Goal: Task Accomplishment & Management: Manage account settings

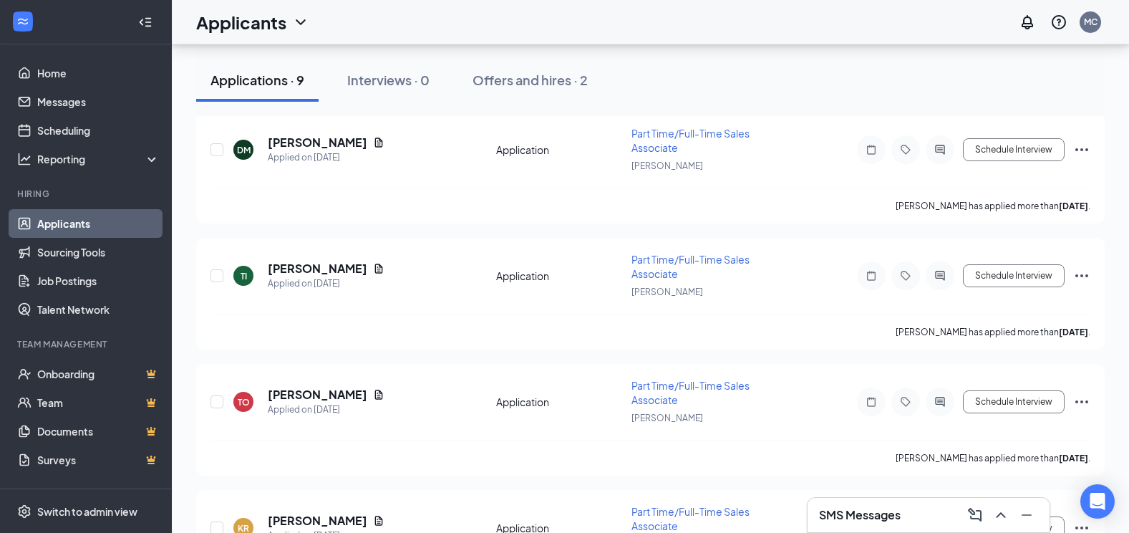
scroll to position [573, 0]
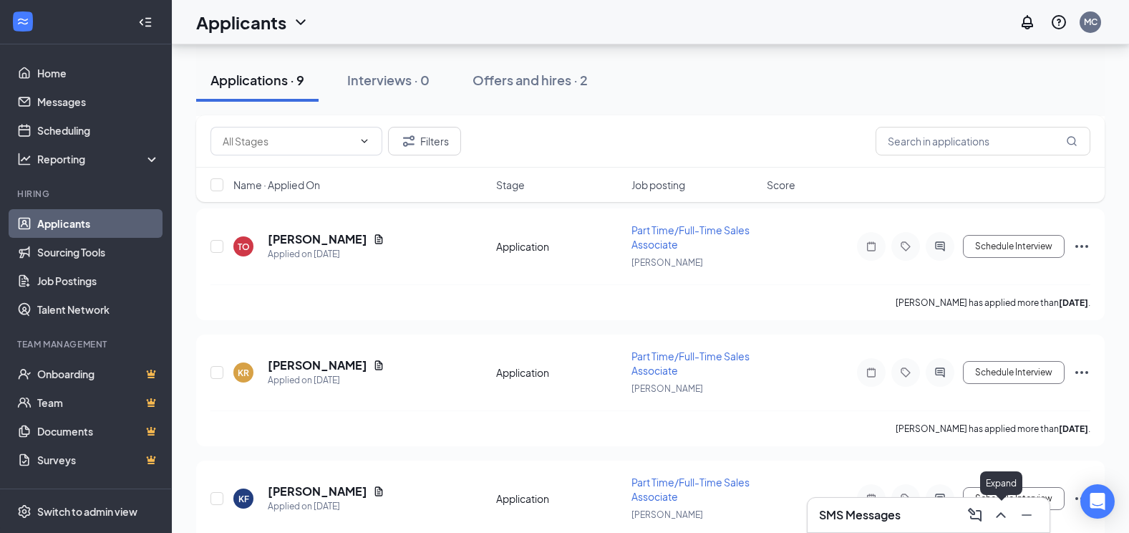
click at [1007, 519] on icon "ChevronUp" at bounding box center [1000, 514] width 17 height 17
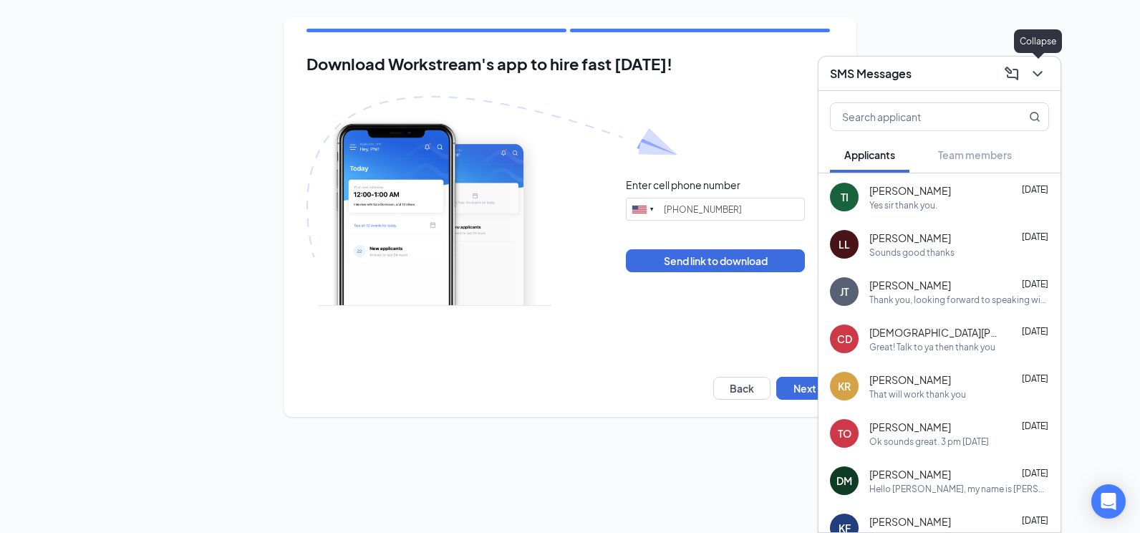
click at [1043, 72] on icon "ChevronDown" at bounding box center [1037, 73] width 17 height 17
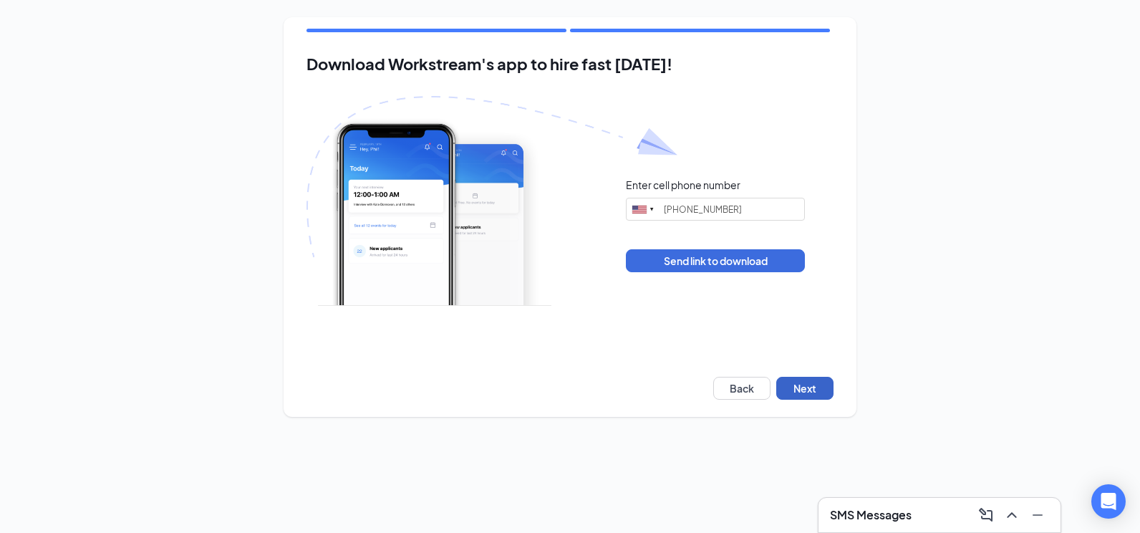
click at [801, 387] on button "Next" at bounding box center [804, 388] width 57 height 23
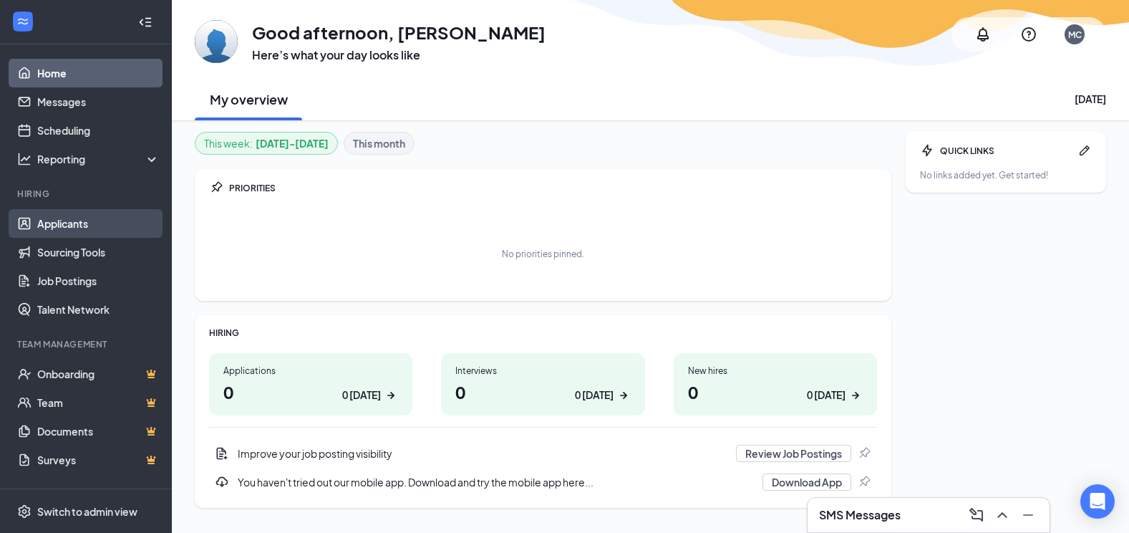
click at [57, 224] on link "Applicants" at bounding box center [98, 223] width 122 height 29
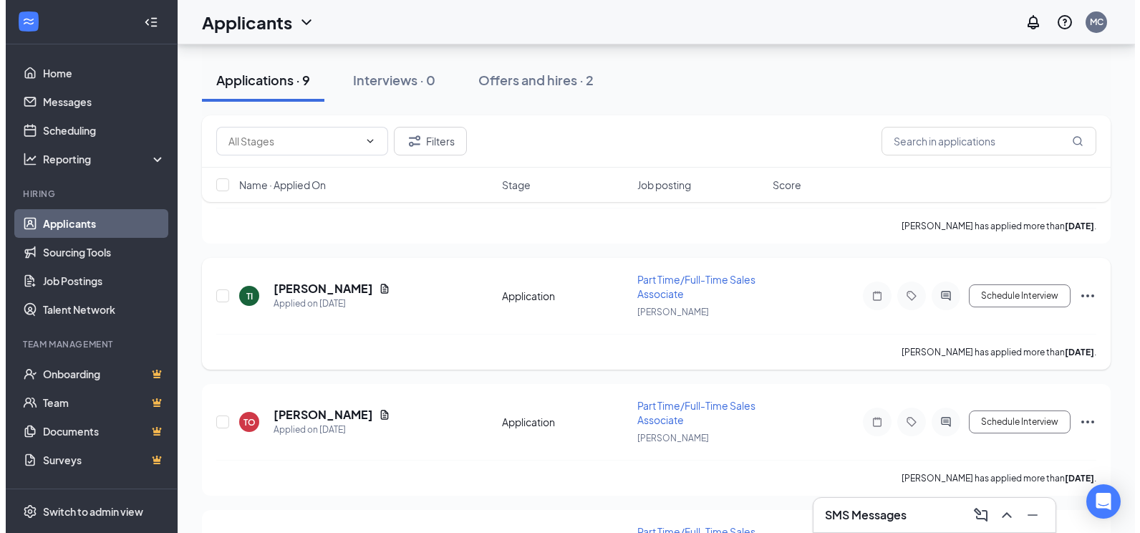
scroll to position [430, 0]
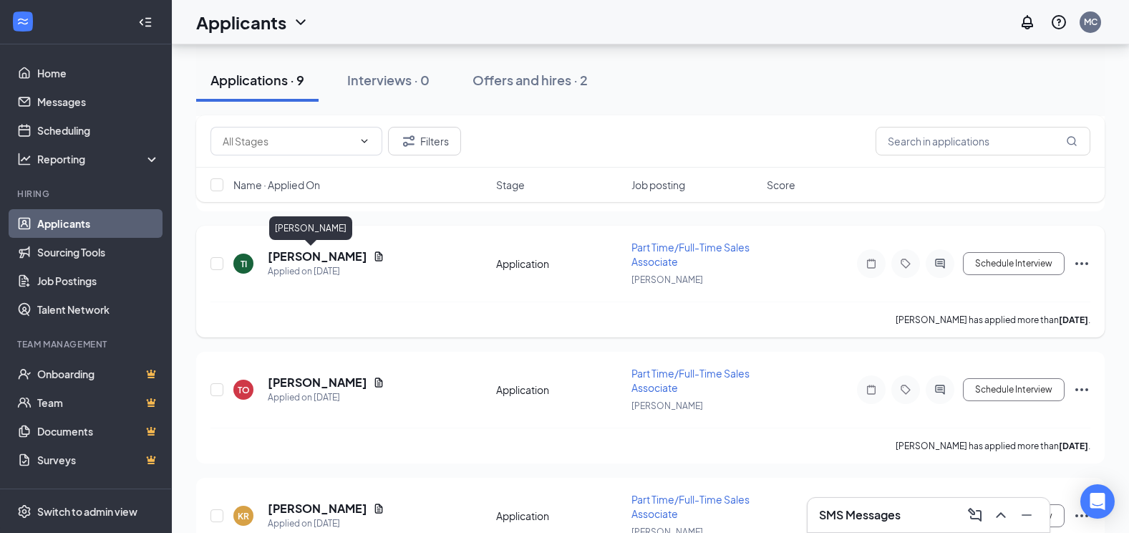
click at [282, 255] on h5 "Tj Impson" at bounding box center [318, 256] width 100 height 16
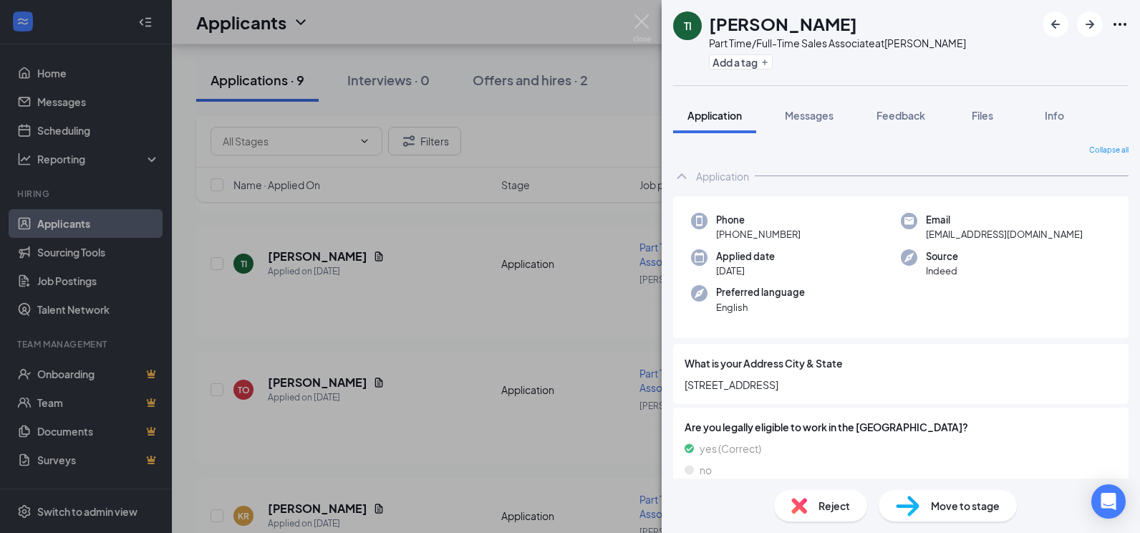
click at [818, 510] on span "Reject" at bounding box center [834, 506] width 32 height 16
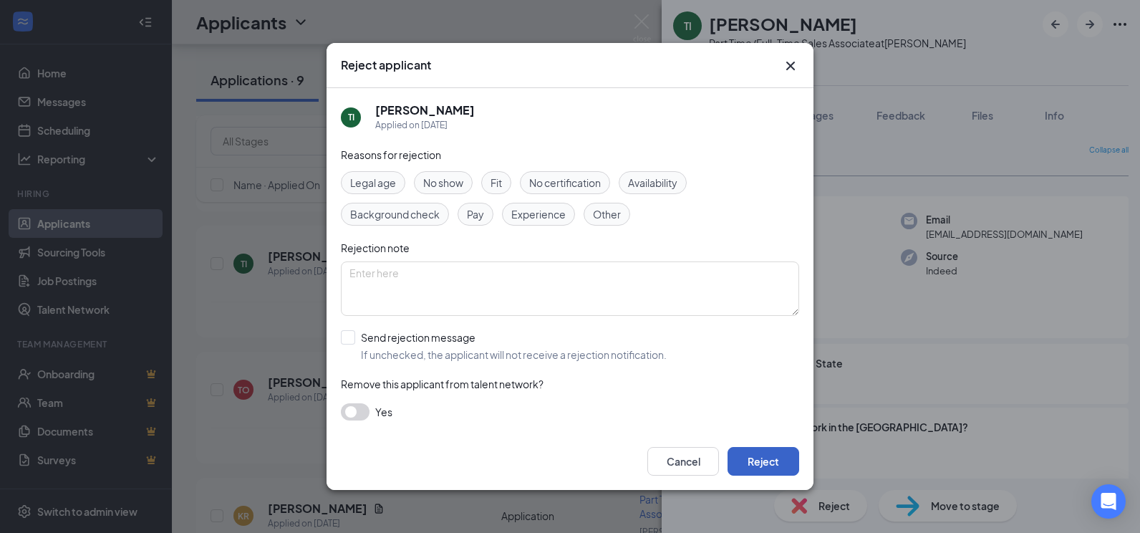
click at [771, 454] on button "Reject" at bounding box center [763, 461] width 72 height 29
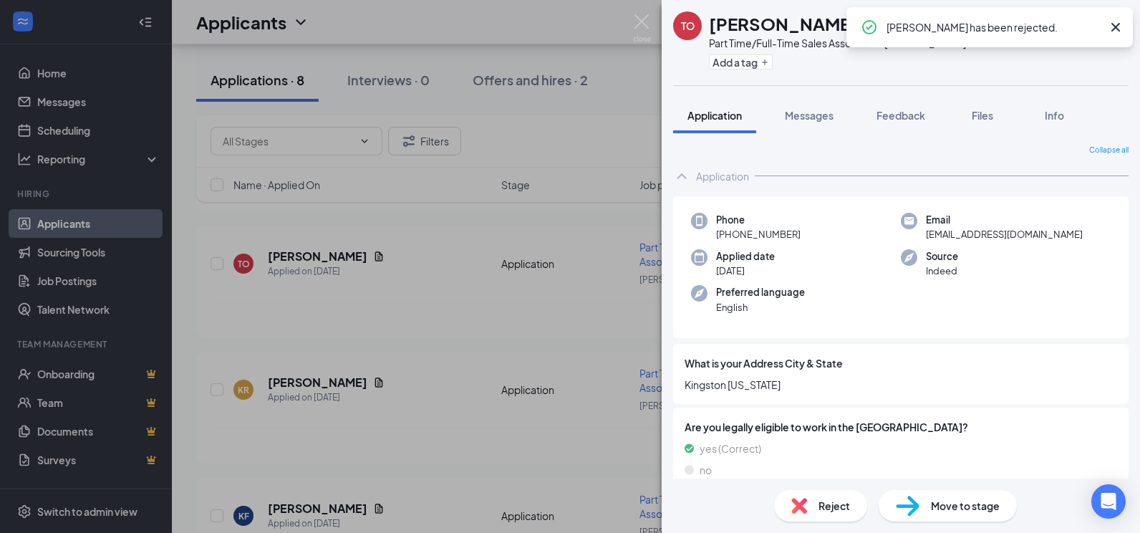
click at [1118, 30] on icon "Cross" at bounding box center [1115, 27] width 9 height 9
click at [643, 29] on img at bounding box center [642, 28] width 18 height 28
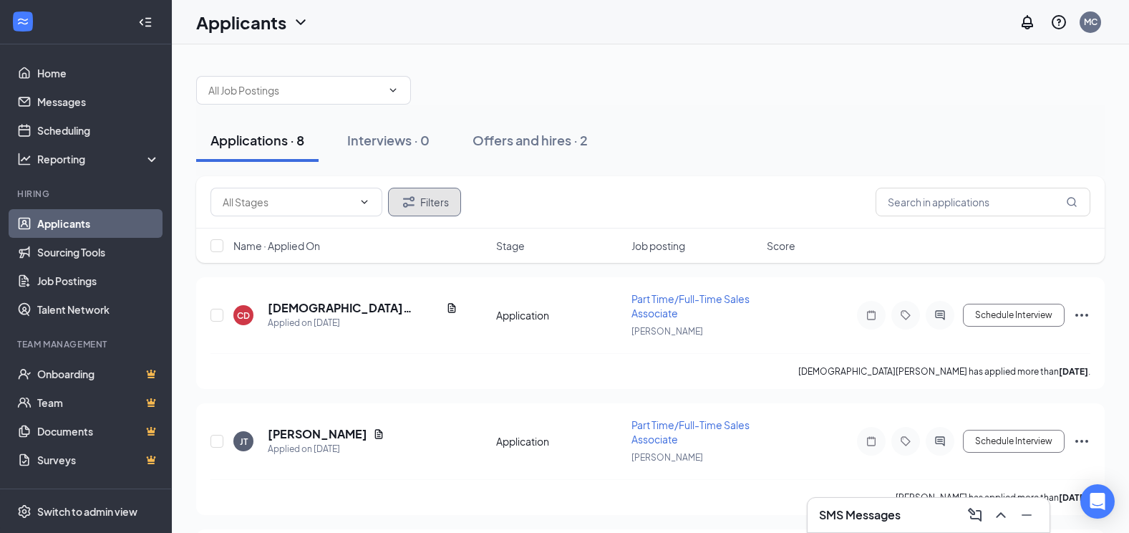
click at [421, 200] on button "Filters" at bounding box center [424, 202] width 73 height 29
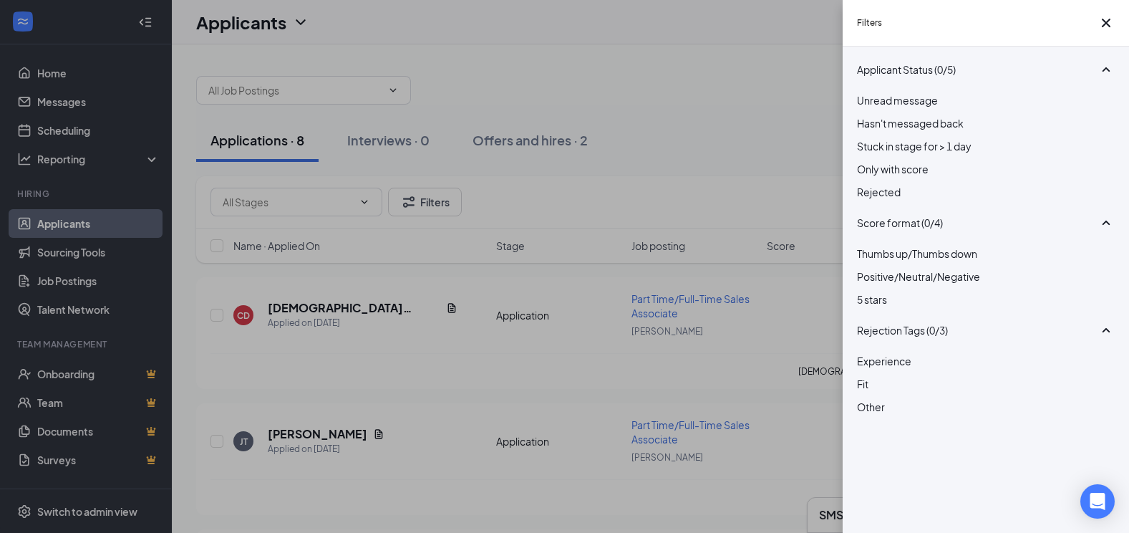
click at [866, 184] on div at bounding box center [986, 184] width 258 height 0
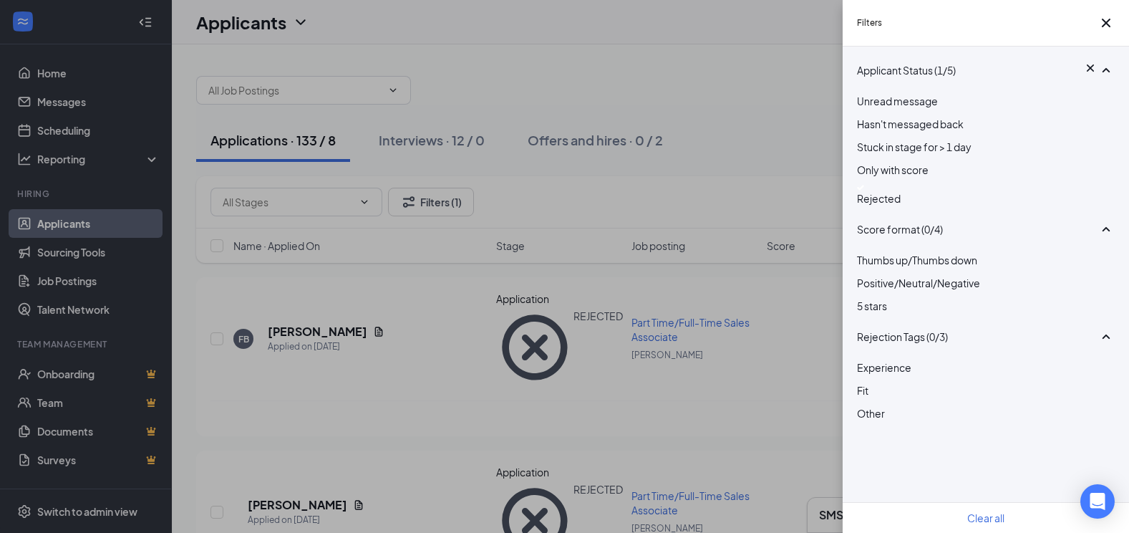
click at [743, 126] on div "Filters Applicant Status (1/5) Unread message Hasn't messaged back Stuck in sta…" at bounding box center [564, 266] width 1129 height 533
click at [1106, 28] on icon "Cross" at bounding box center [1106, 22] width 17 height 17
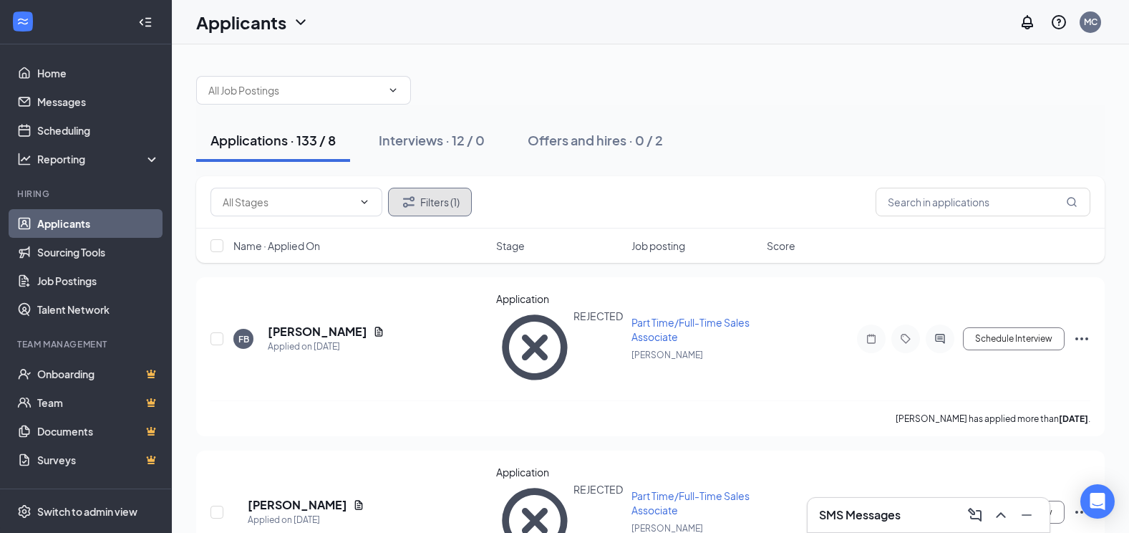
click at [437, 205] on button "Filters (1)" at bounding box center [430, 202] width 84 height 29
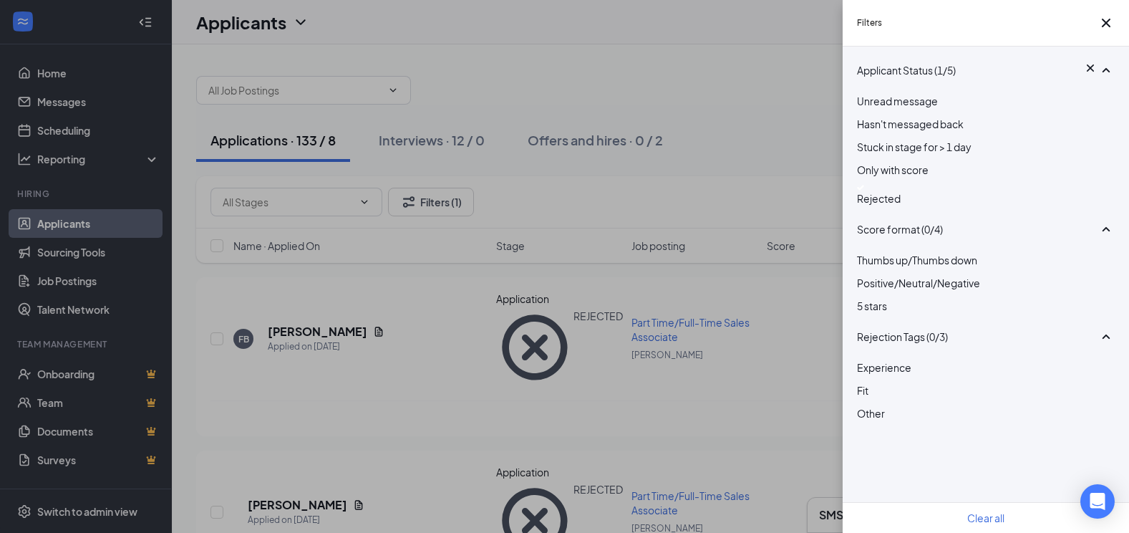
click at [868, 190] on div at bounding box center [986, 188] width 258 height 6
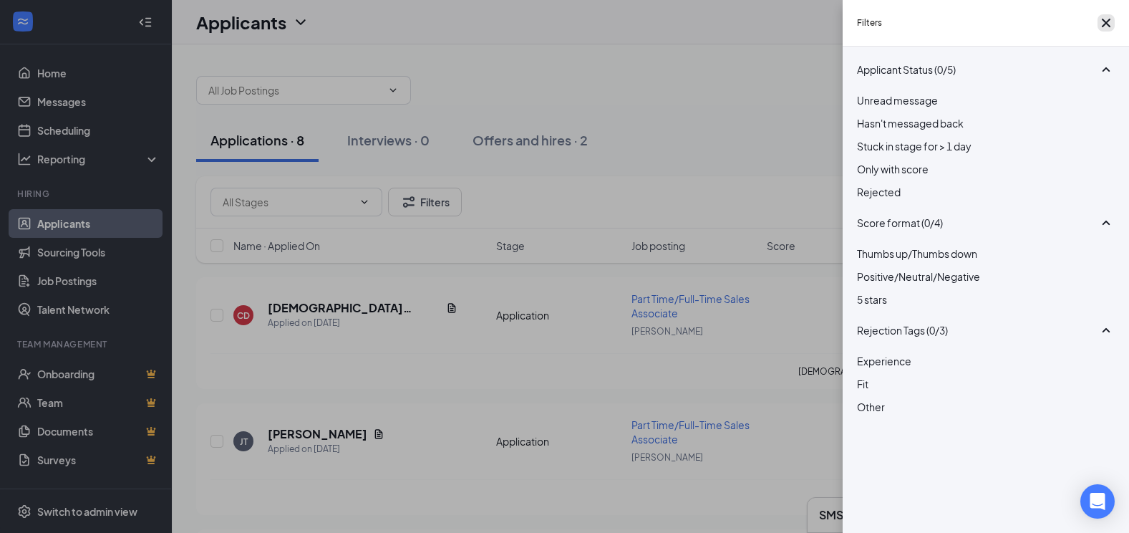
click at [1098, 31] on icon "Cross" at bounding box center [1106, 22] width 17 height 17
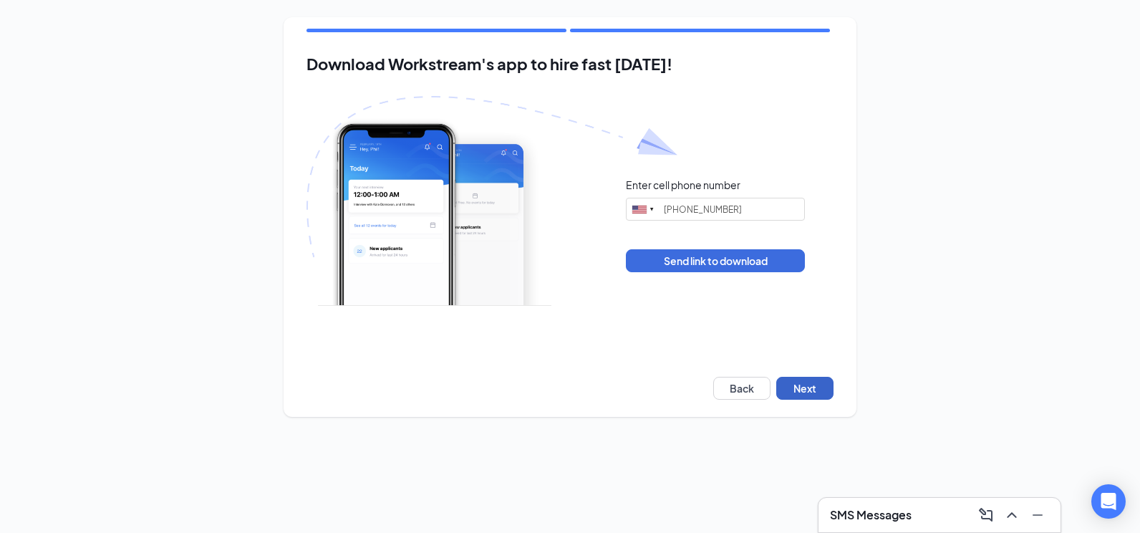
click at [816, 392] on button "Next" at bounding box center [804, 388] width 57 height 23
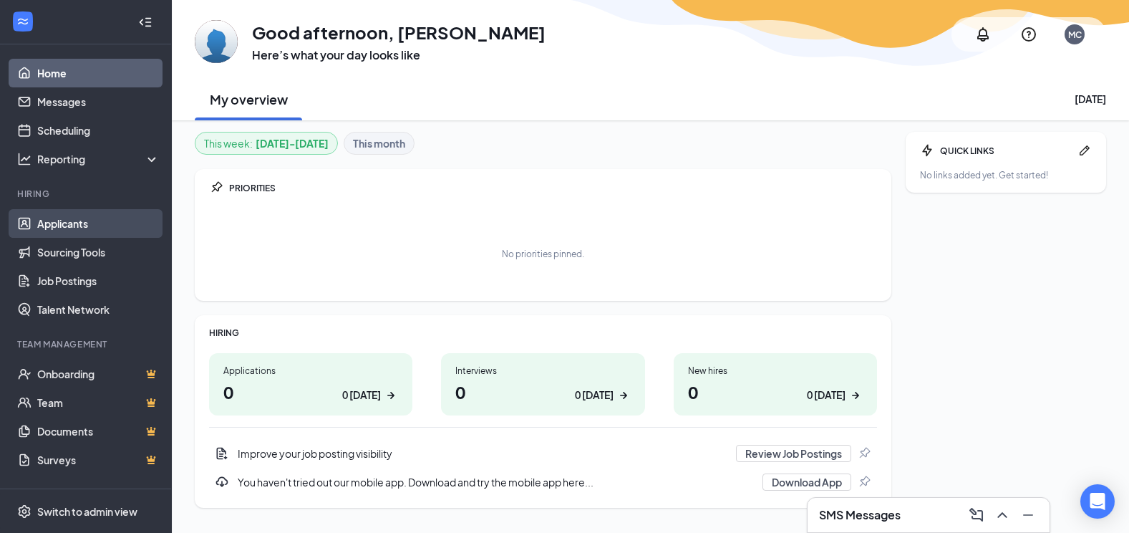
click at [77, 221] on link "Applicants" at bounding box center [98, 223] width 122 height 29
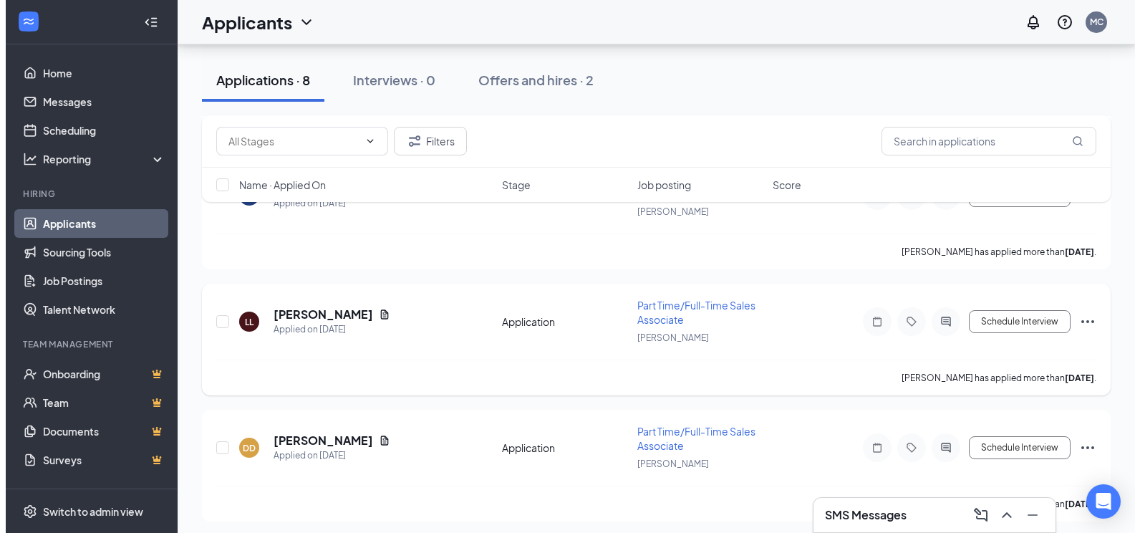
scroll to position [755, 0]
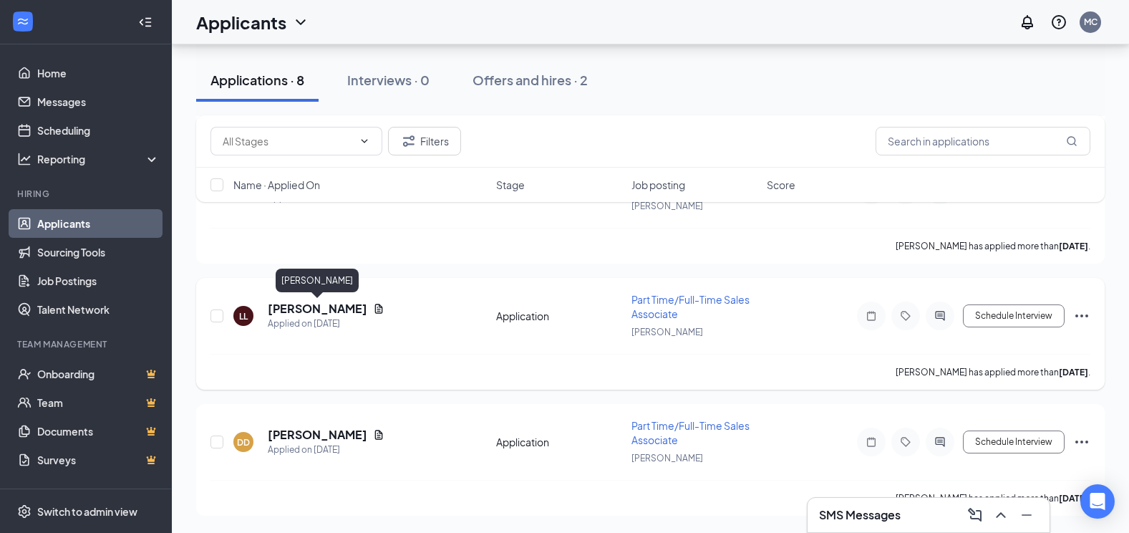
click at [304, 311] on h5 "Lawrence Latham" at bounding box center [318, 309] width 100 height 16
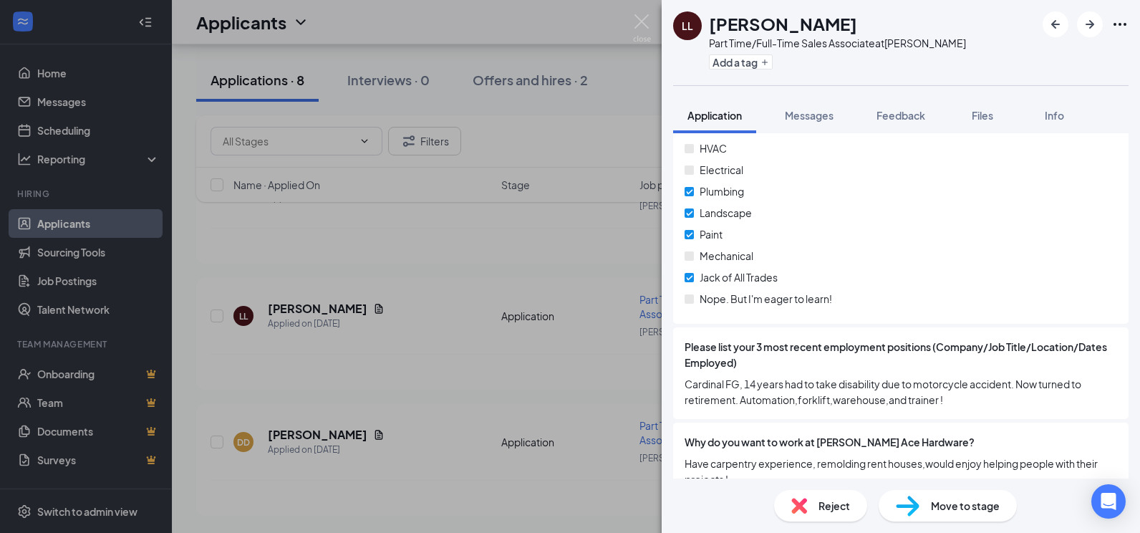
scroll to position [1289, 0]
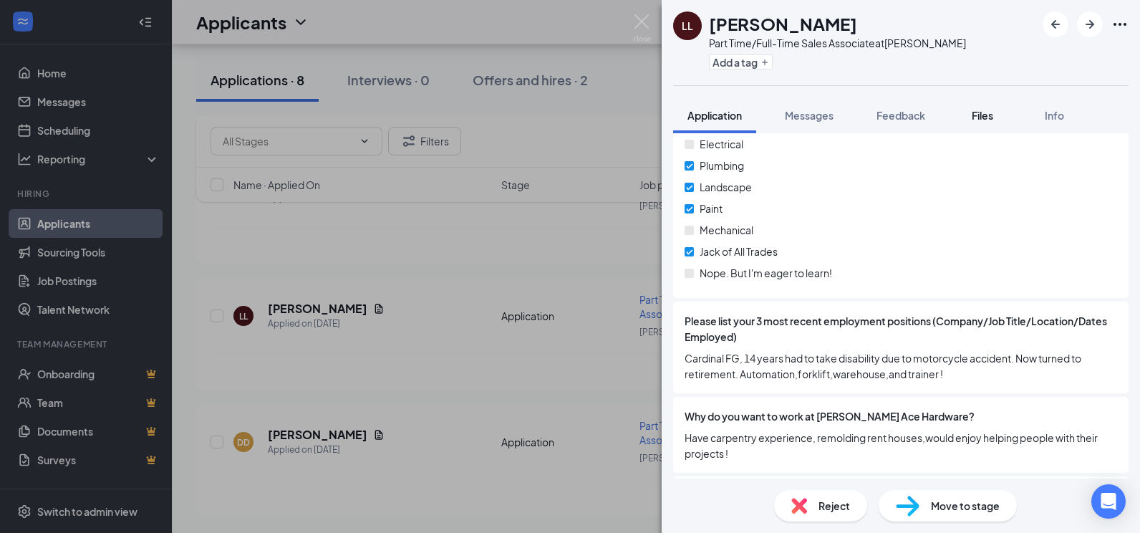
click at [983, 130] on button "Files" at bounding box center [982, 115] width 57 height 36
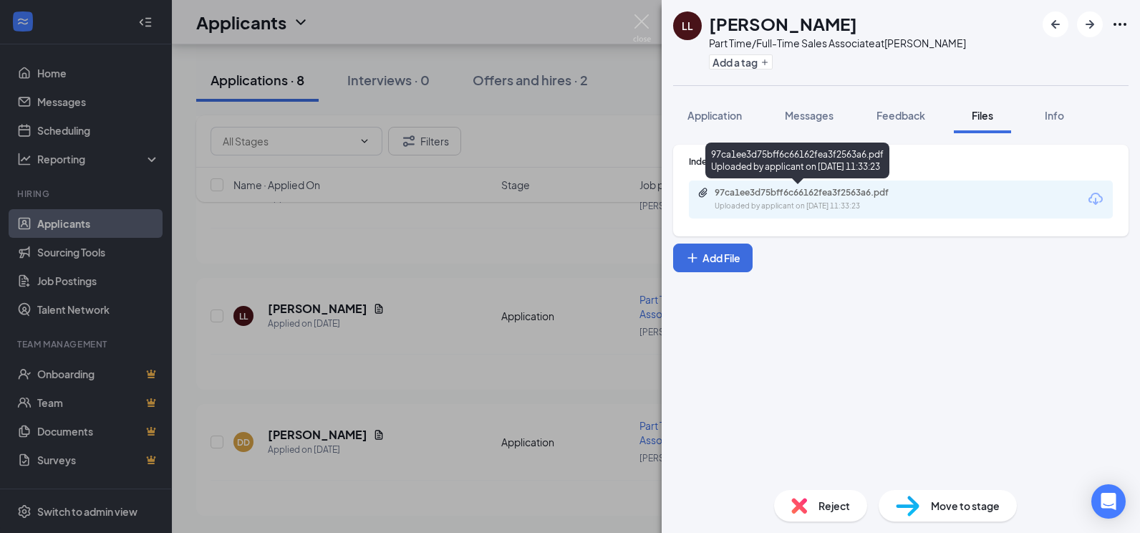
click at [884, 207] on div "Uploaded by applicant on Sep 26, 2025 at 11:33:23" at bounding box center [822, 205] width 215 height 11
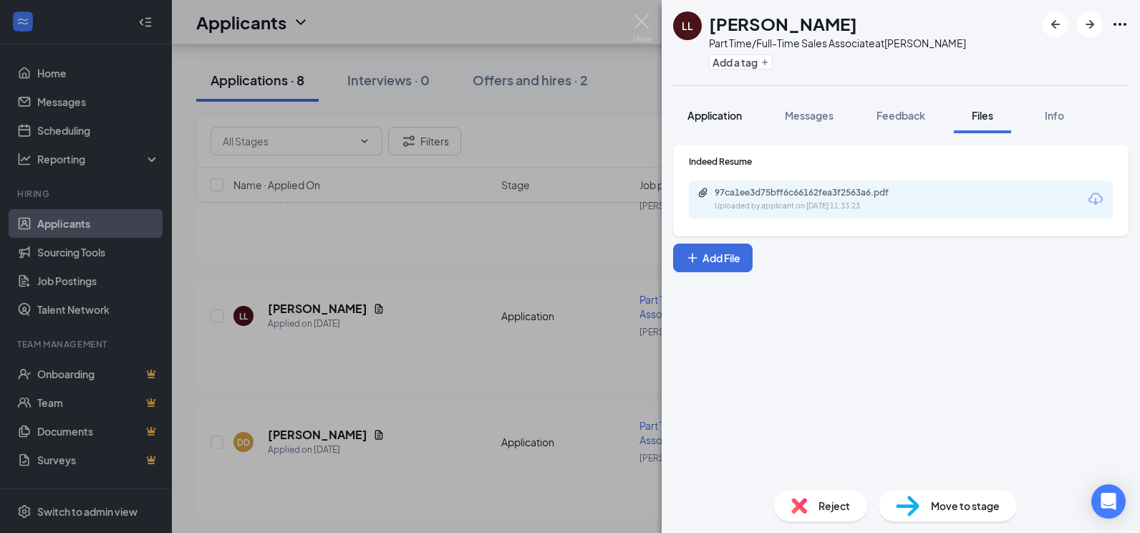
click at [714, 115] on span "Application" at bounding box center [714, 115] width 54 height 13
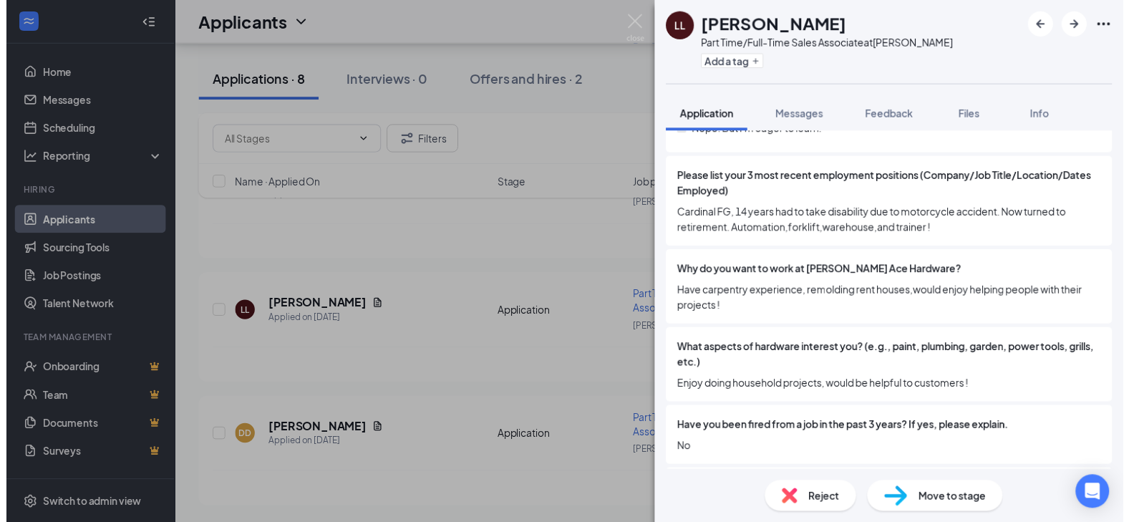
scroll to position [1432, 0]
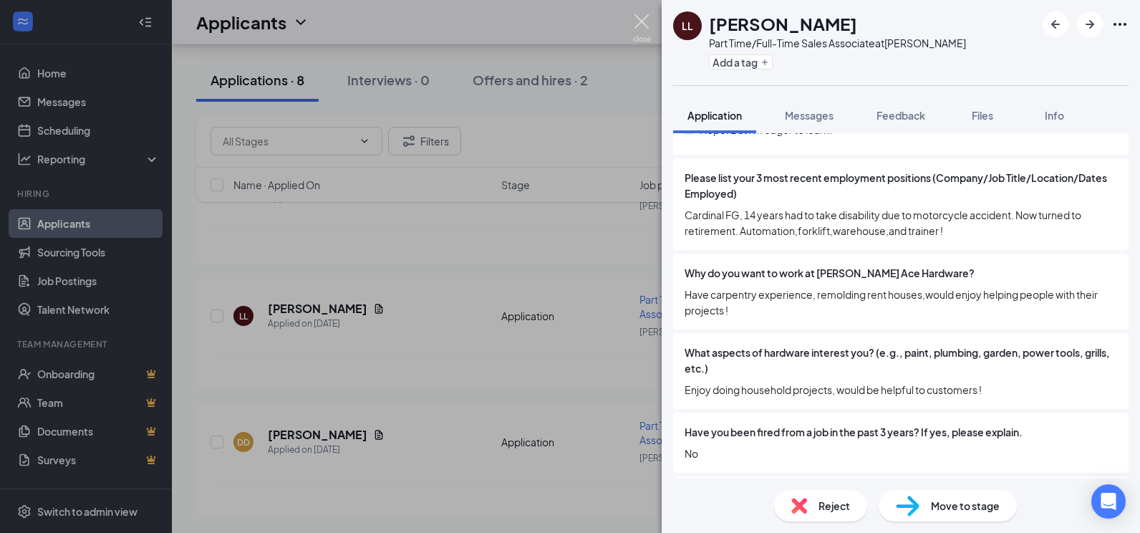
click at [645, 24] on img at bounding box center [642, 28] width 18 height 28
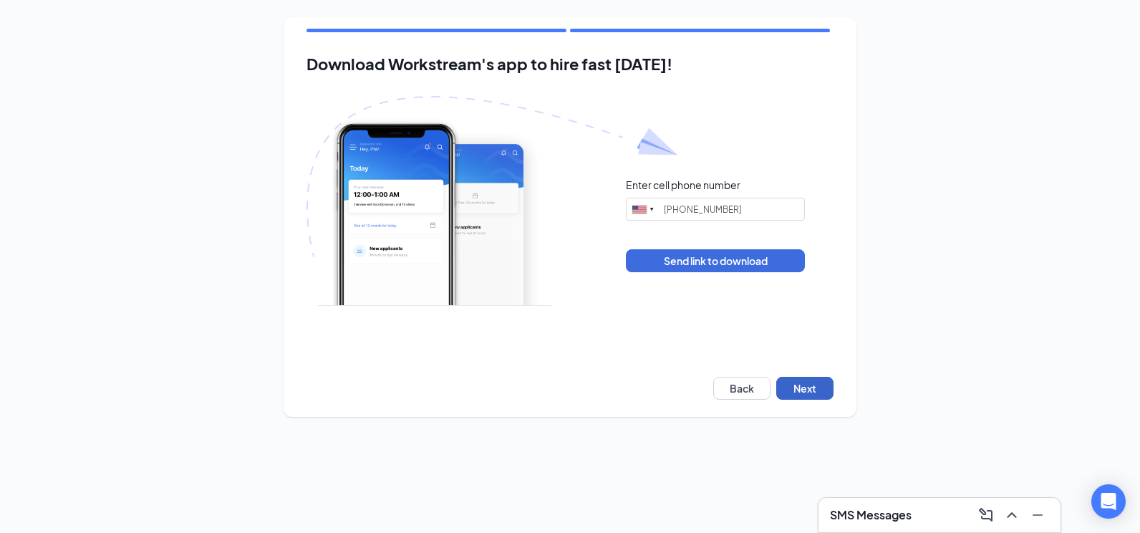
click at [801, 377] on button "Next" at bounding box center [804, 388] width 57 height 23
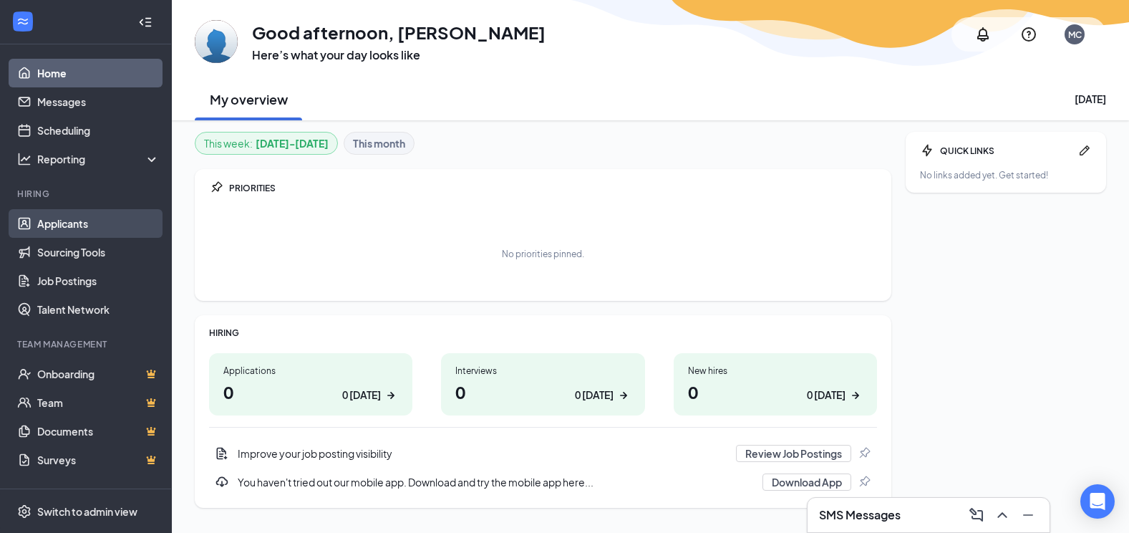
click at [57, 223] on link "Applicants" at bounding box center [98, 223] width 122 height 29
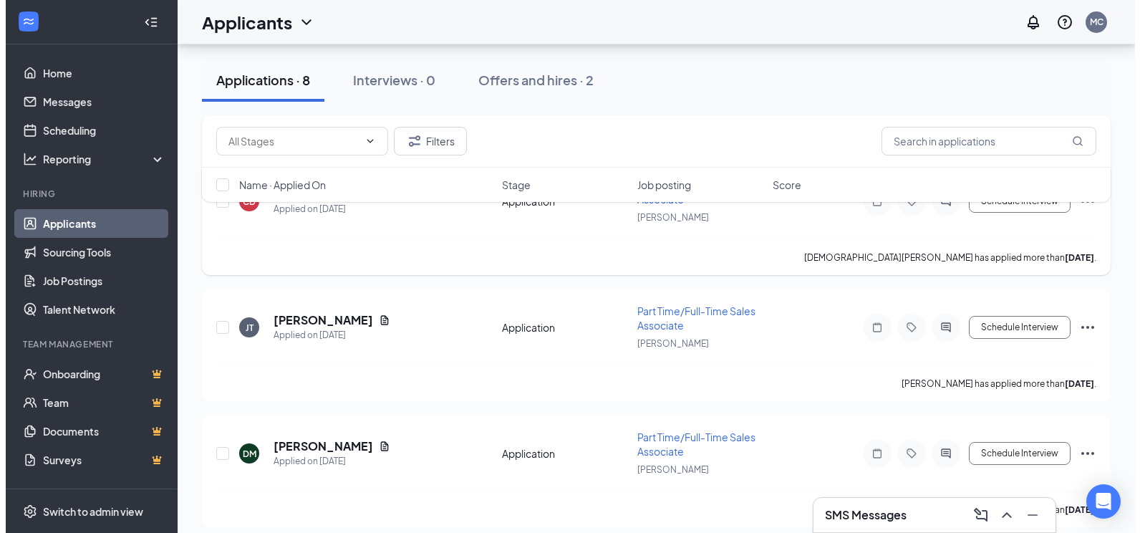
scroll to position [143, 0]
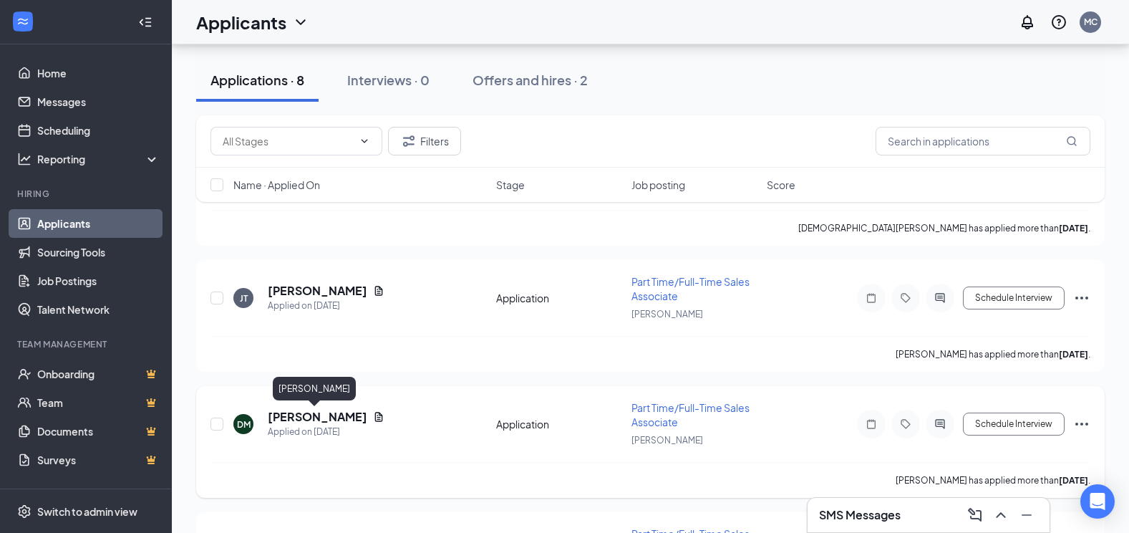
click at [296, 418] on h5 "[PERSON_NAME]" at bounding box center [318, 417] width 100 height 16
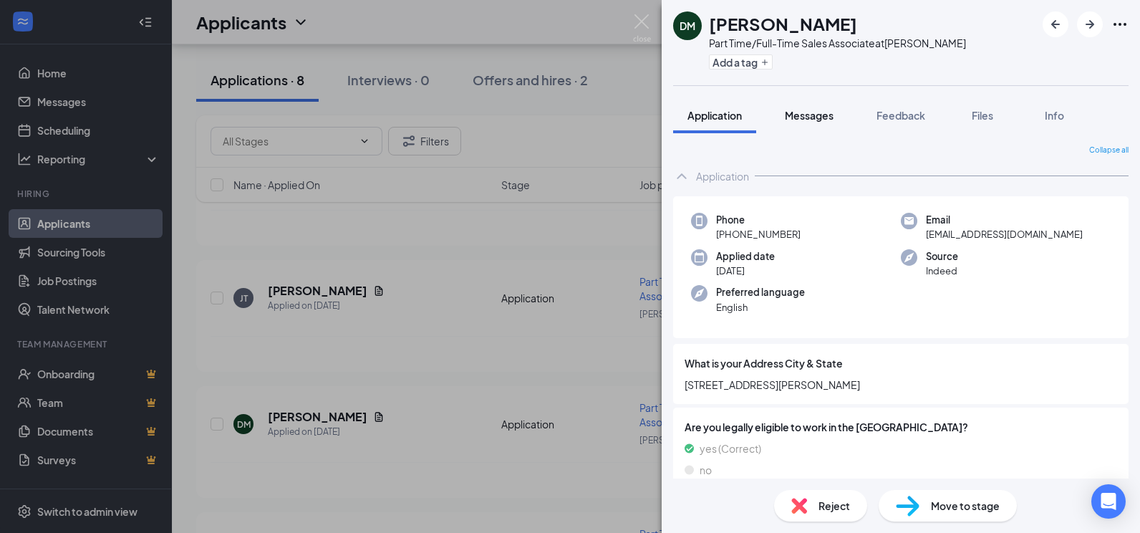
click at [803, 122] on button "Messages" at bounding box center [808, 115] width 77 height 36
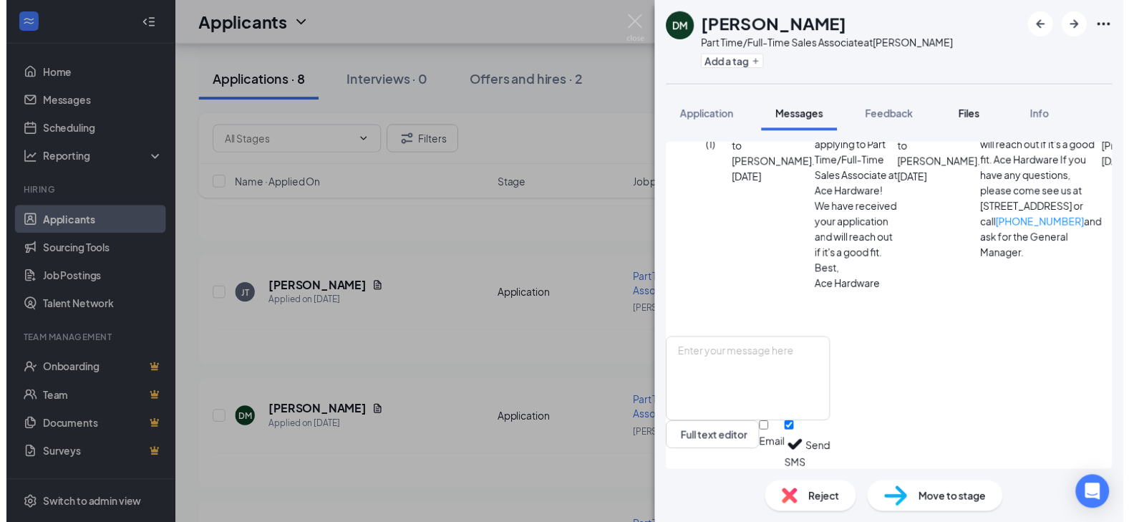
scroll to position [144, 0]
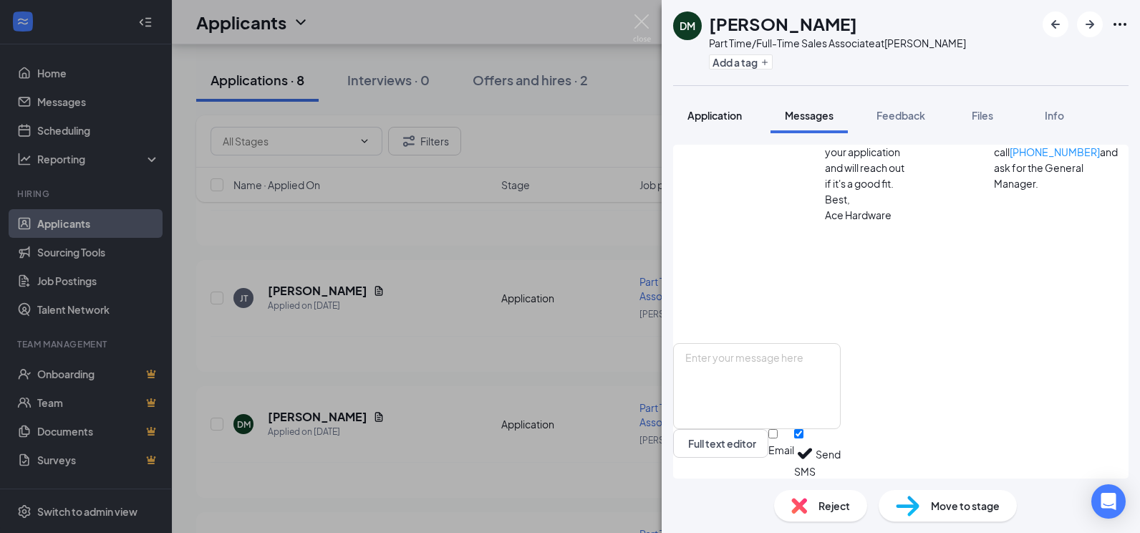
click at [719, 112] on span "Application" at bounding box center [714, 115] width 54 height 13
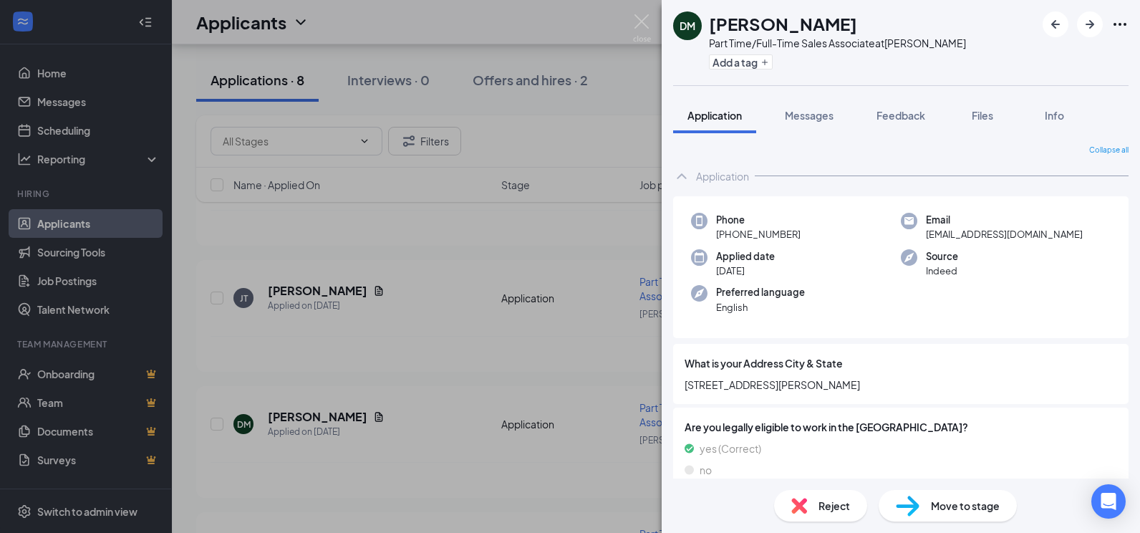
click at [826, 508] on span "Reject" at bounding box center [834, 506] width 32 height 16
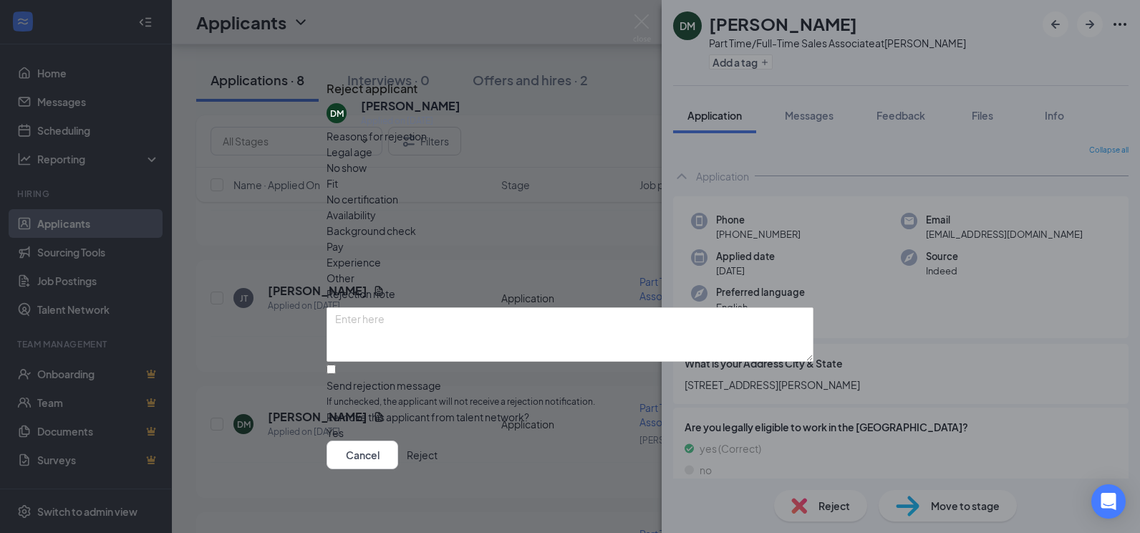
click at [437, 464] on button "Reject" at bounding box center [422, 454] width 31 height 29
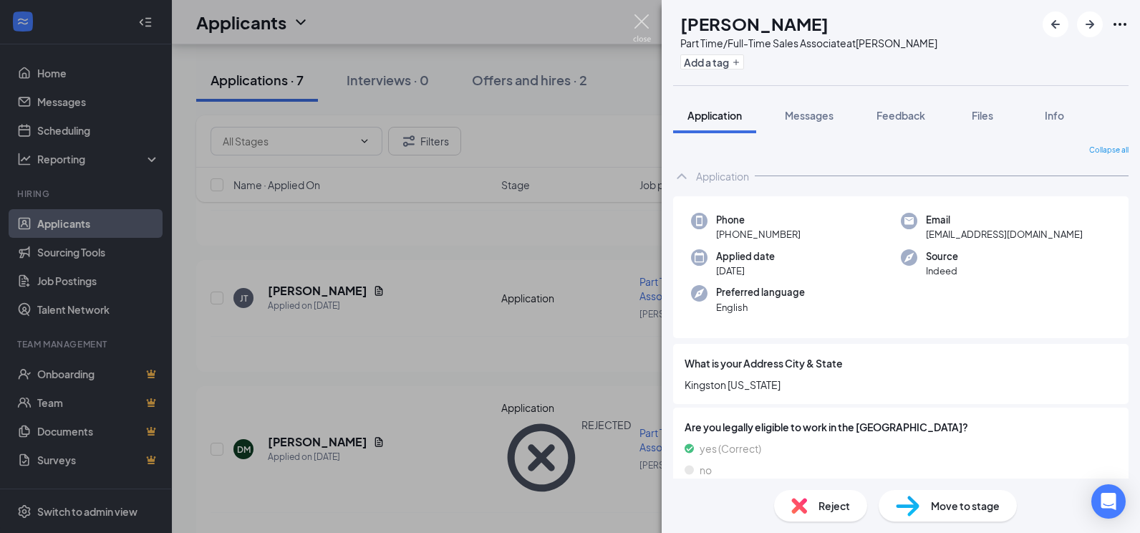
click at [642, 17] on img at bounding box center [642, 28] width 18 height 28
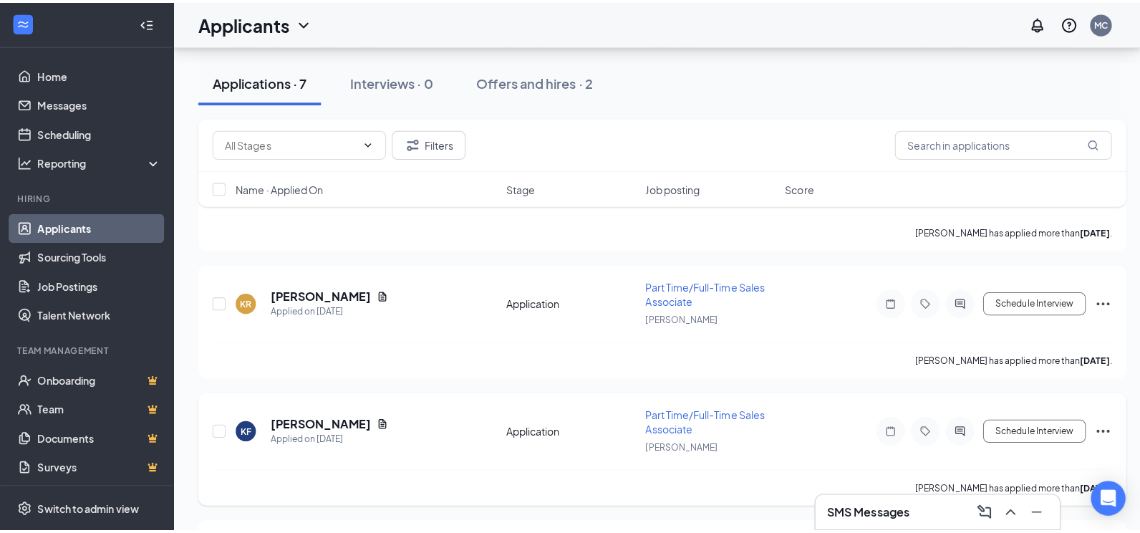
scroll to position [430, 0]
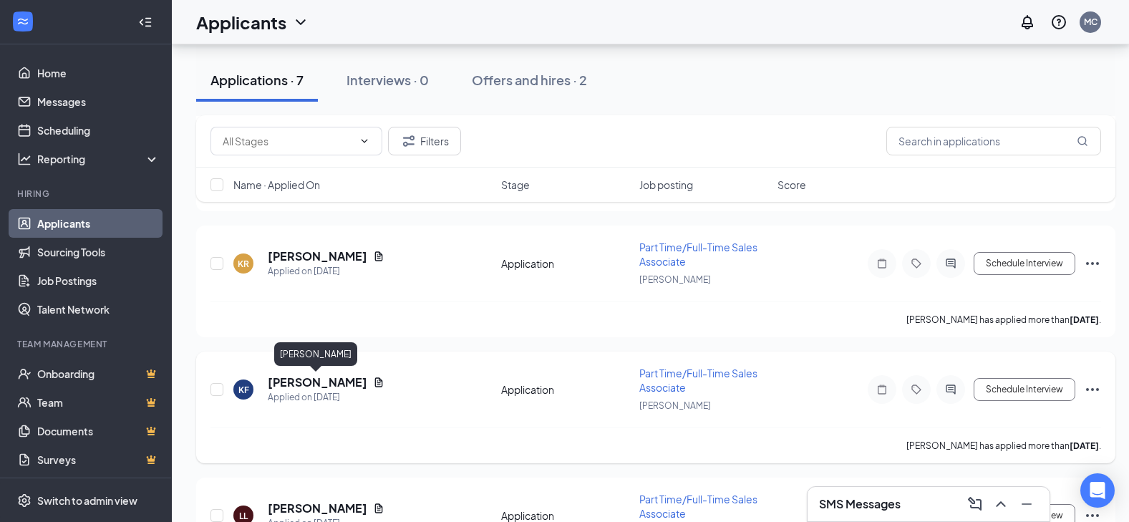
click at [327, 381] on h5 "[PERSON_NAME]" at bounding box center [318, 382] width 100 height 16
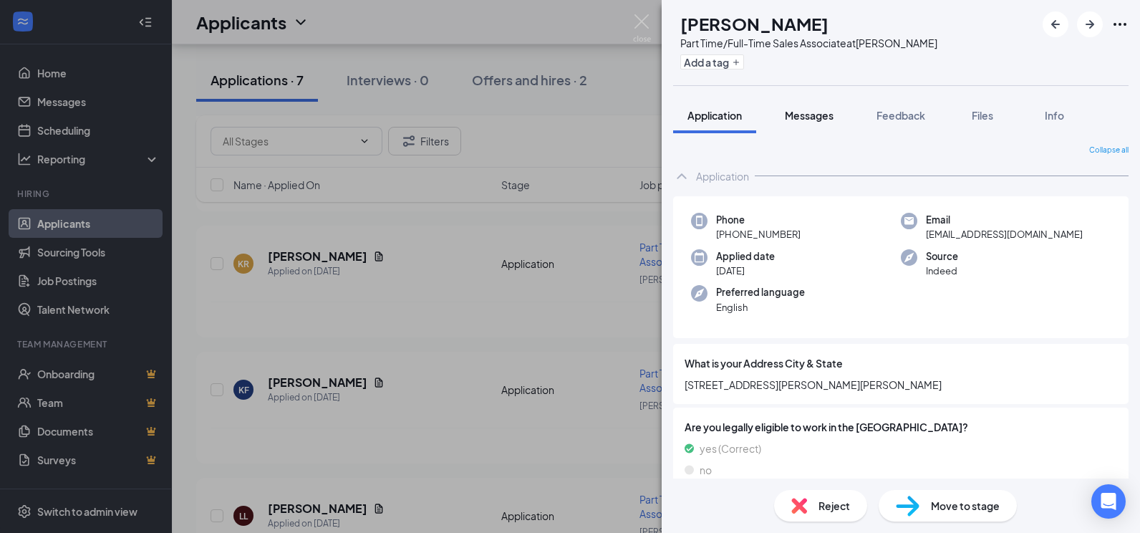
click at [803, 122] on button "Messages" at bounding box center [808, 115] width 77 height 36
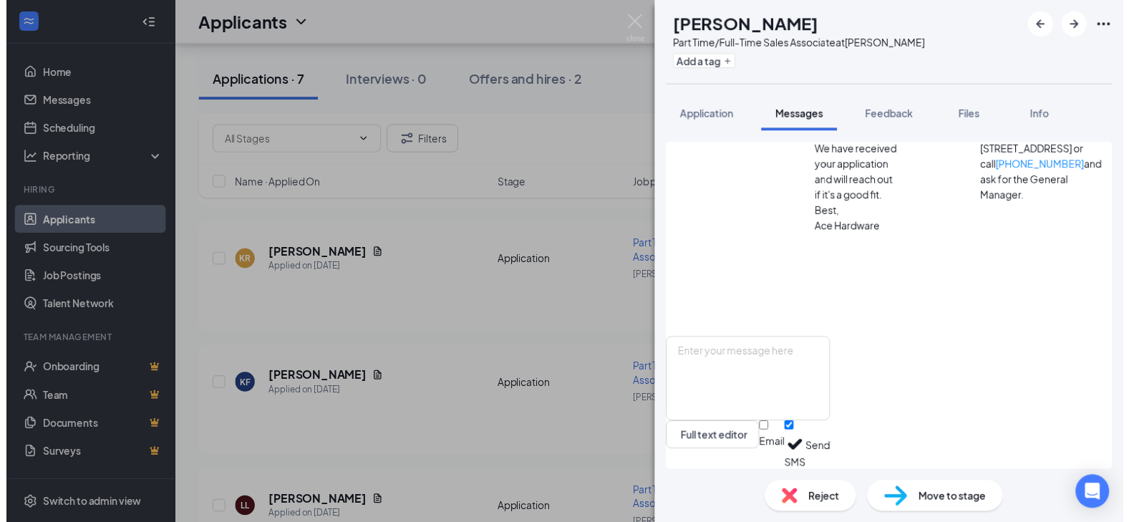
scroll to position [144, 0]
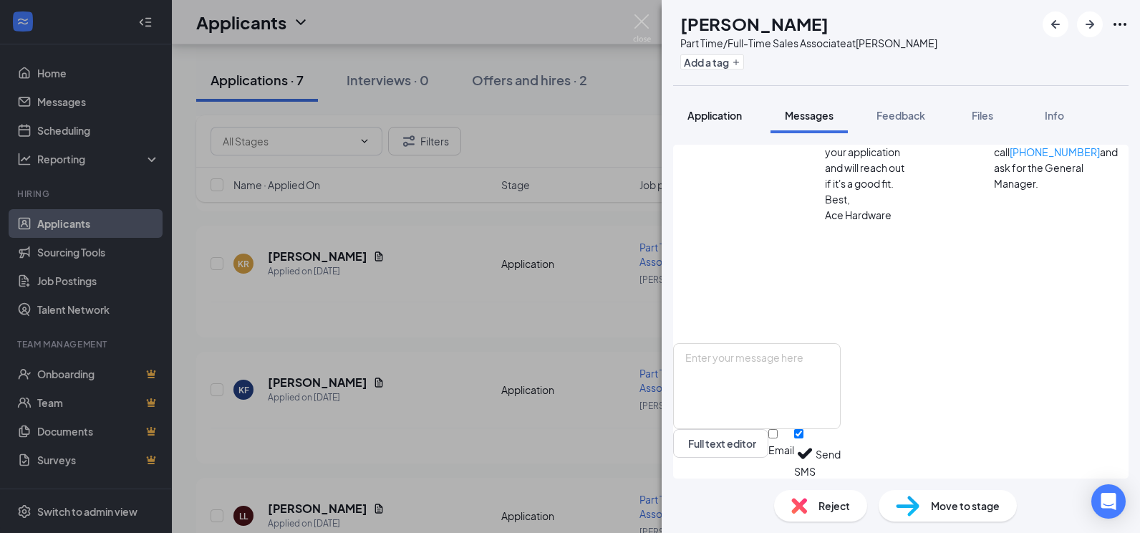
click at [724, 114] on span "Application" at bounding box center [714, 115] width 54 height 13
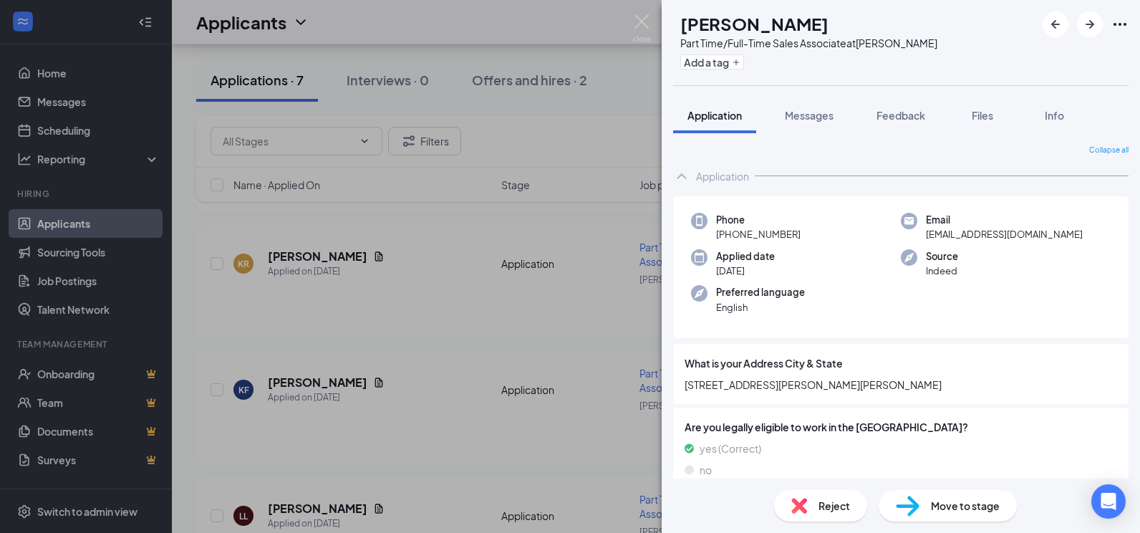
click at [811, 509] on div "Reject" at bounding box center [820, 506] width 93 height 32
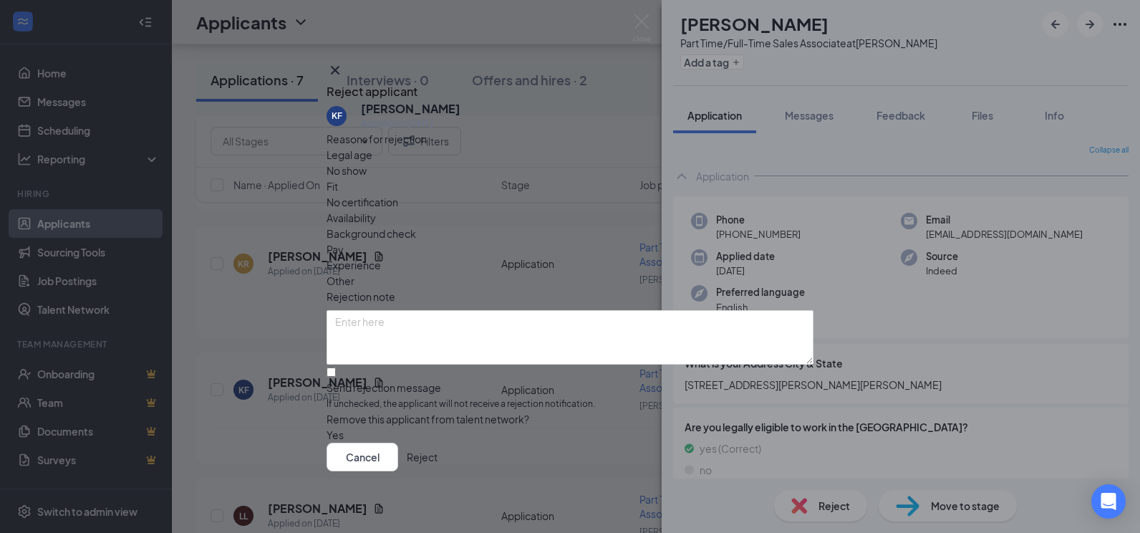
click at [437, 460] on button "Reject" at bounding box center [422, 457] width 31 height 29
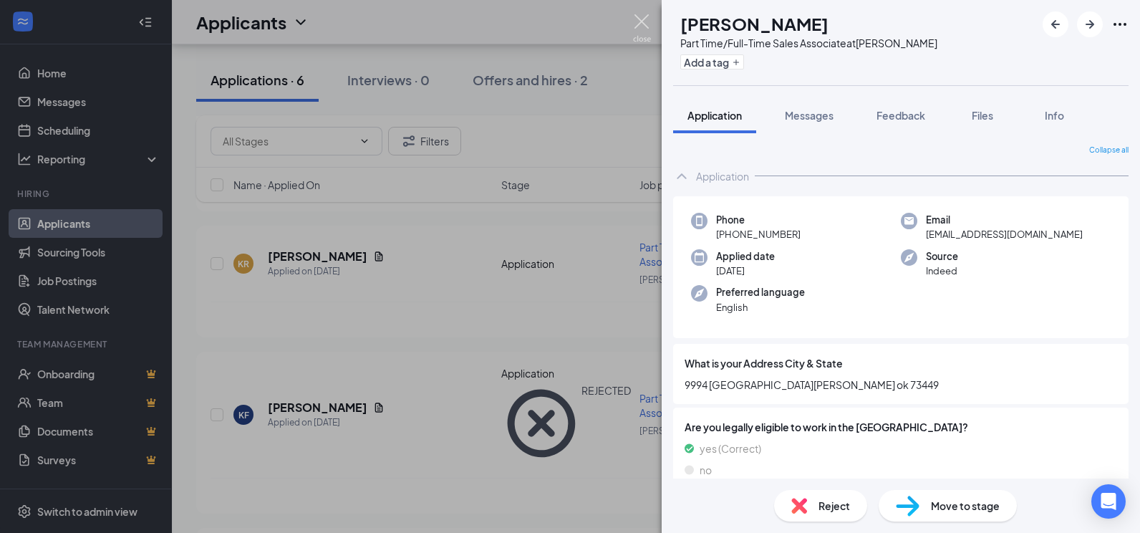
click at [641, 32] on img at bounding box center [642, 28] width 18 height 28
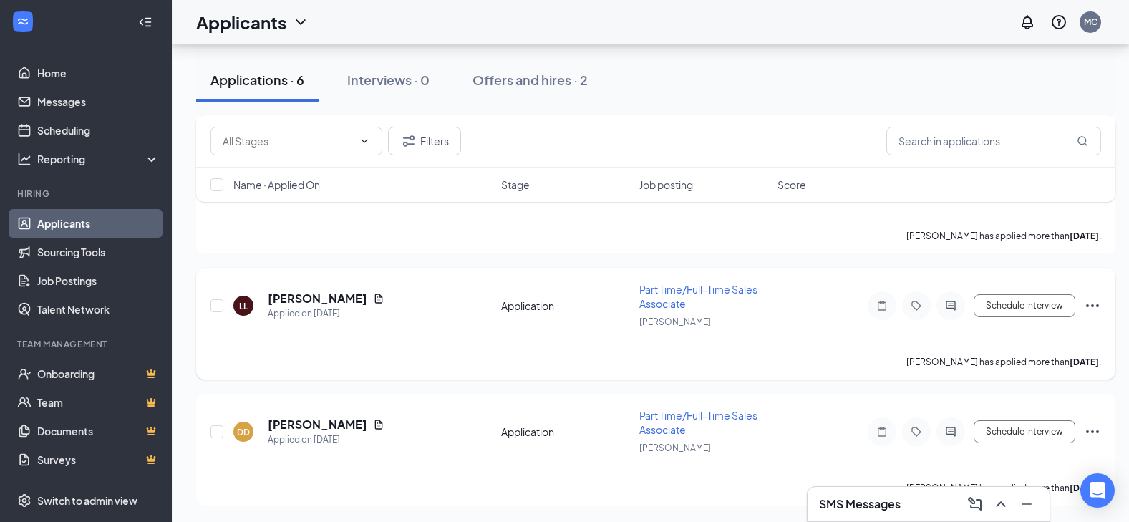
scroll to position [514, 0]
click at [321, 425] on h5 "[PERSON_NAME]" at bounding box center [318, 424] width 100 height 16
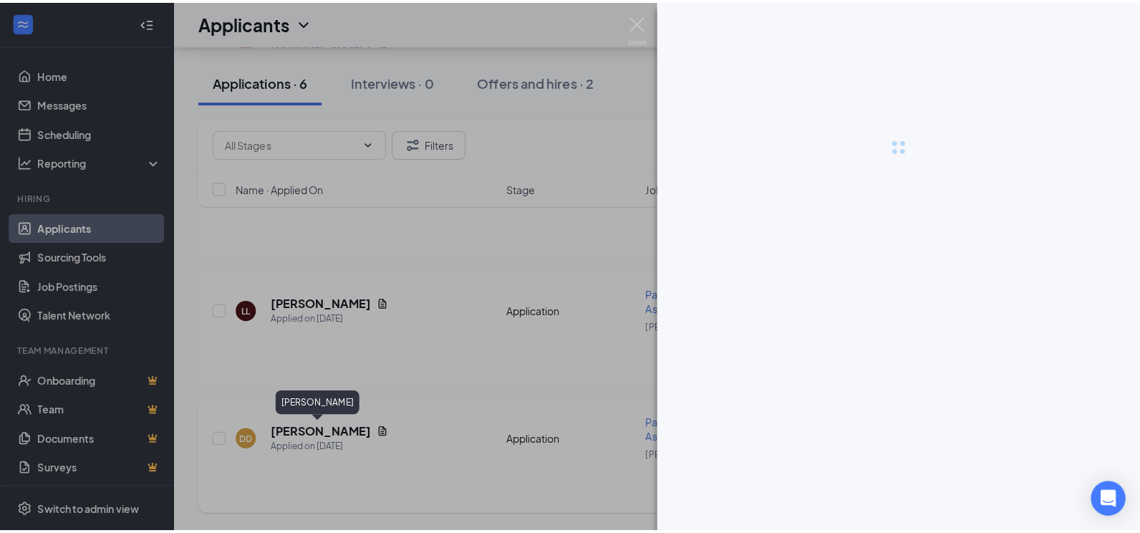
scroll to position [503, 0]
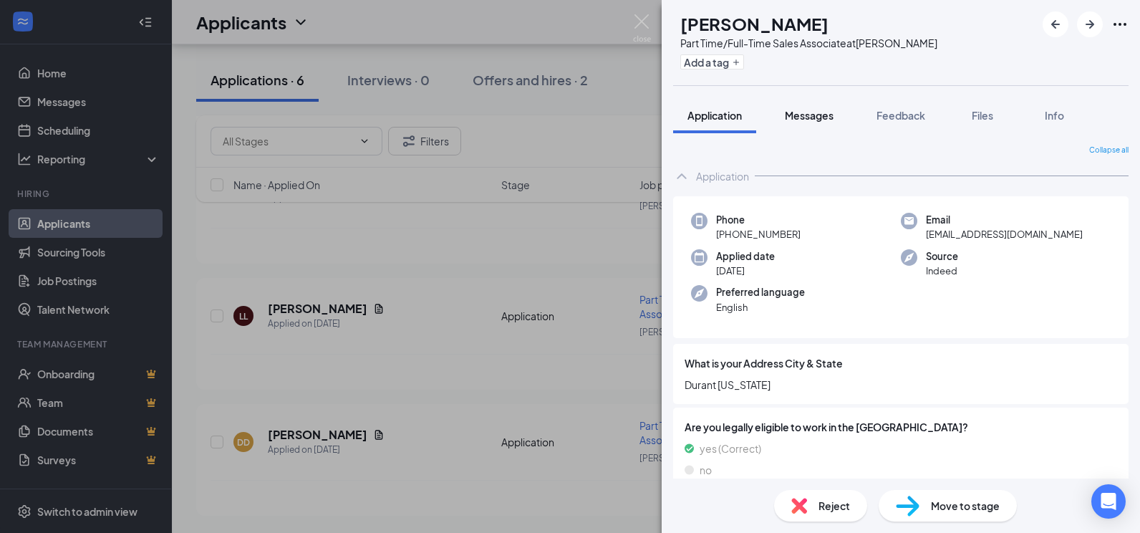
click at [816, 117] on span "Messages" at bounding box center [809, 115] width 49 height 13
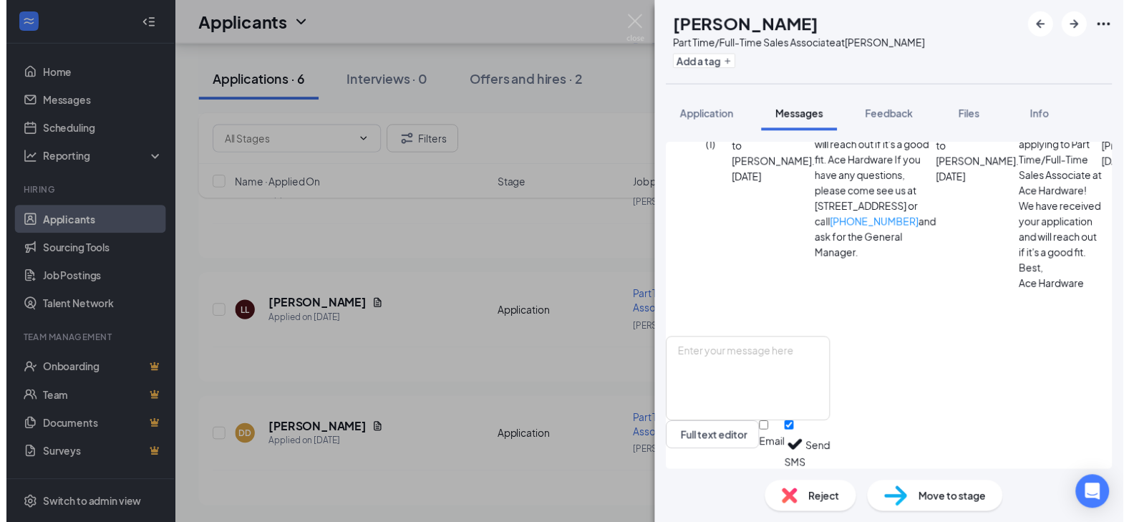
scroll to position [144, 0]
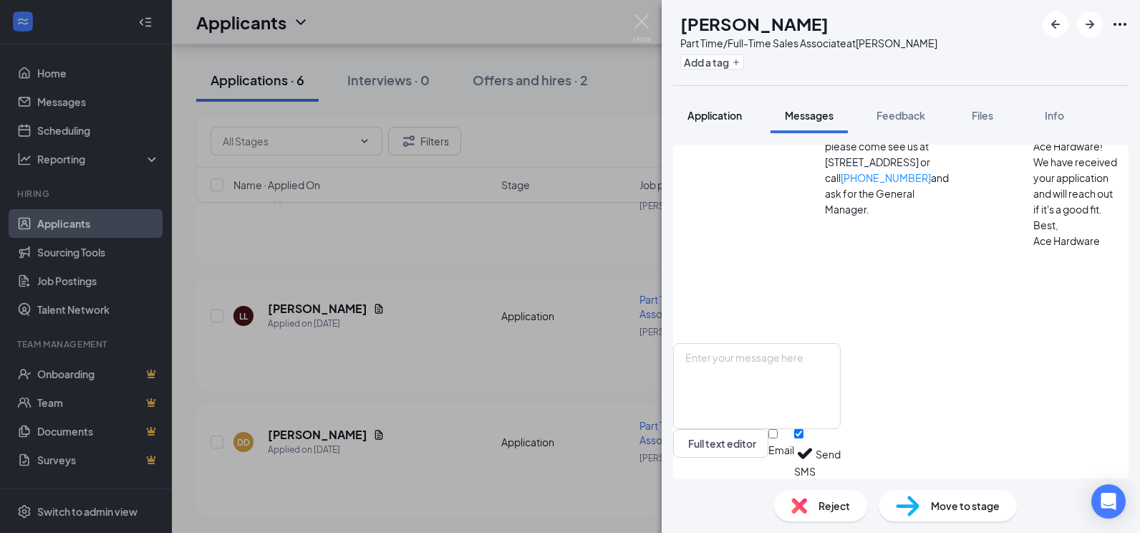
click at [715, 119] on span "Application" at bounding box center [714, 115] width 54 height 13
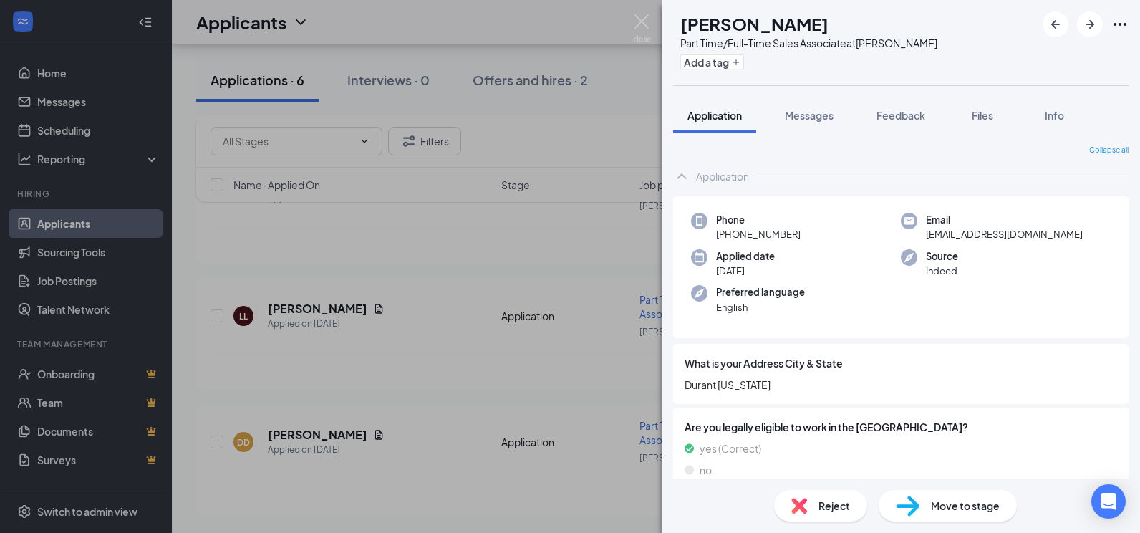
click at [821, 511] on span "Reject" at bounding box center [834, 506] width 32 height 16
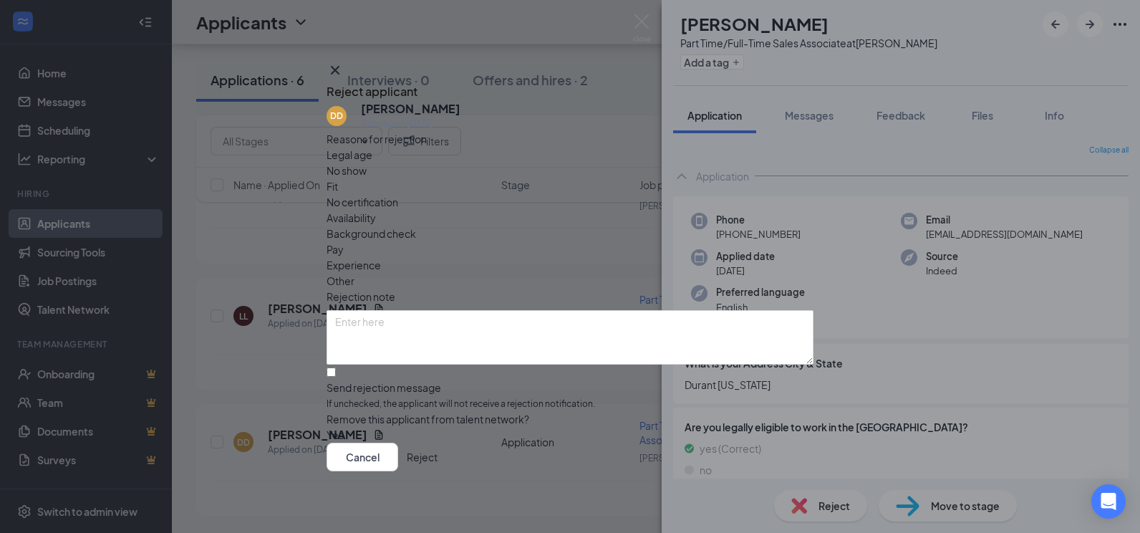
click at [437, 453] on button "Reject" at bounding box center [422, 457] width 31 height 29
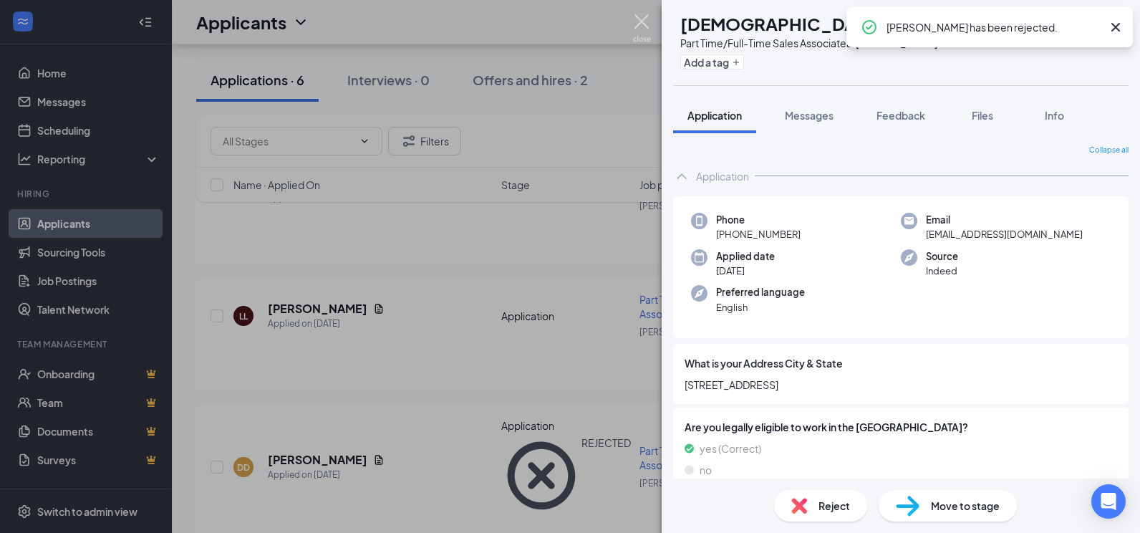
click at [642, 27] on img at bounding box center [642, 28] width 18 height 28
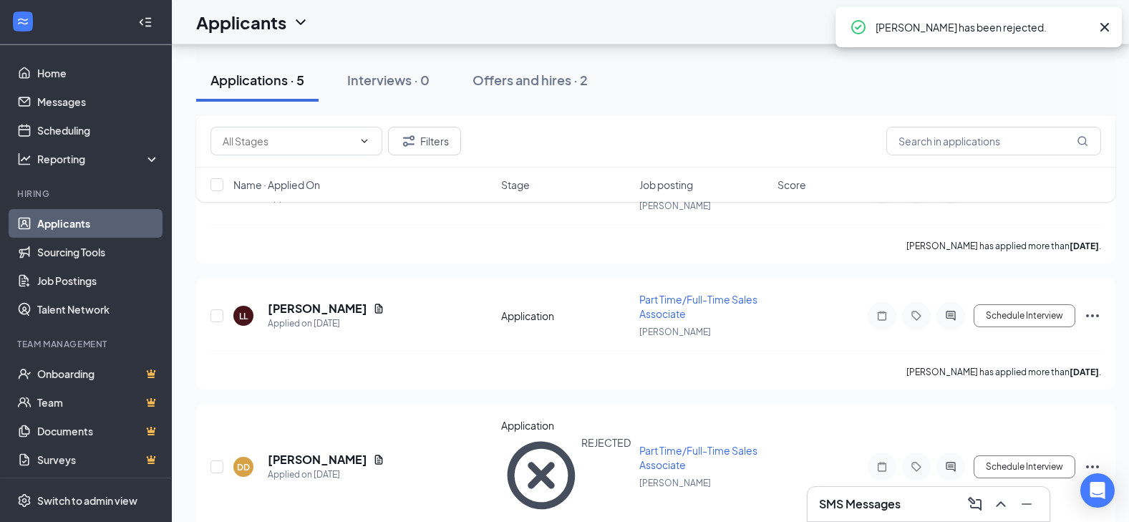
scroll to position [388, 0]
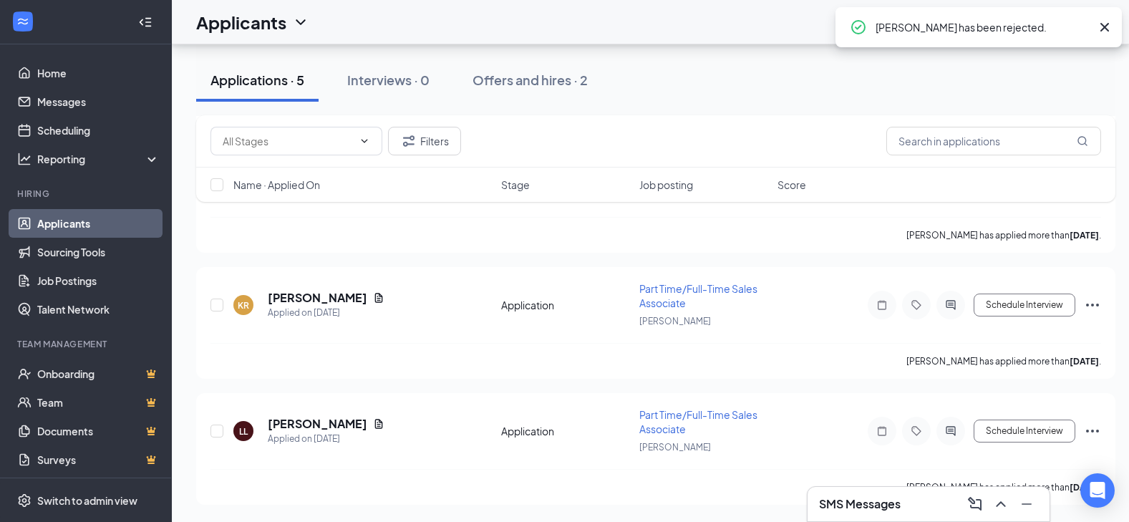
click at [1106, 27] on icon "Cross" at bounding box center [1105, 27] width 9 height 9
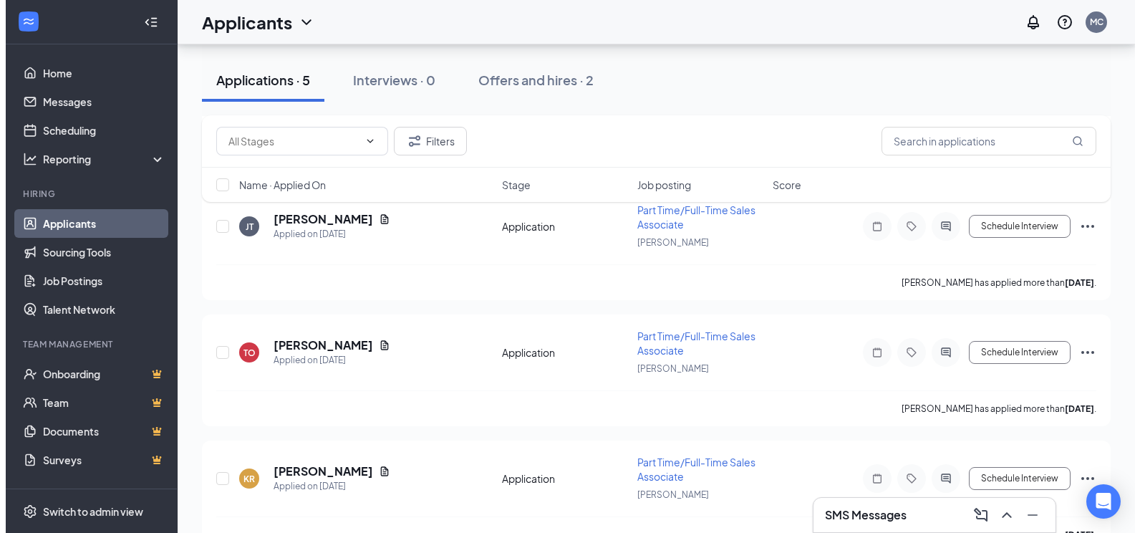
scroll to position [0, 0]
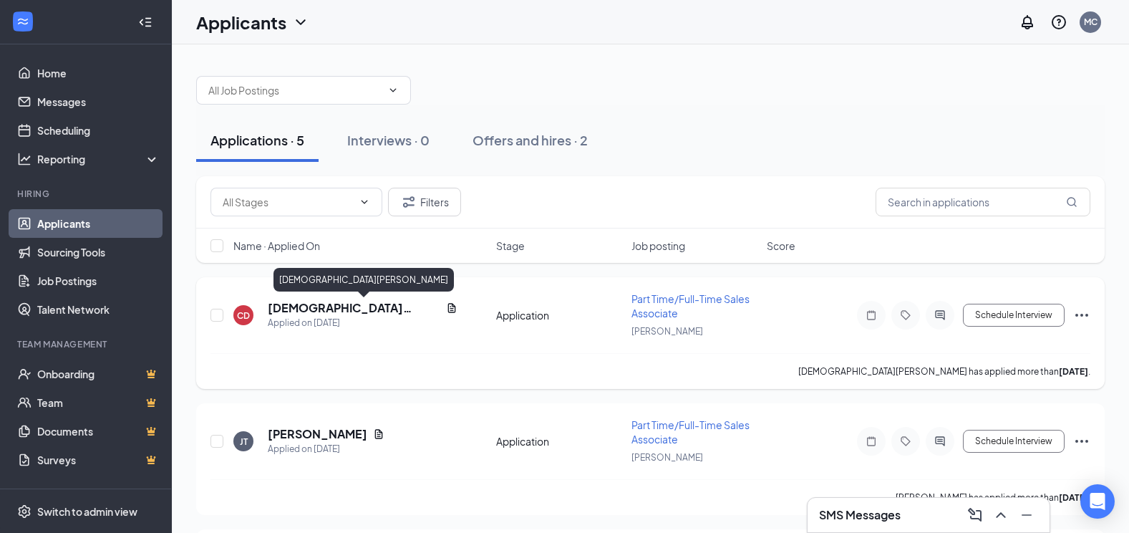
click at [309, 304] on h5 "[DEMOGRAPHIC_DATA][PERSON_NAME]" at bounding box center [354, 308] width 173 height 16
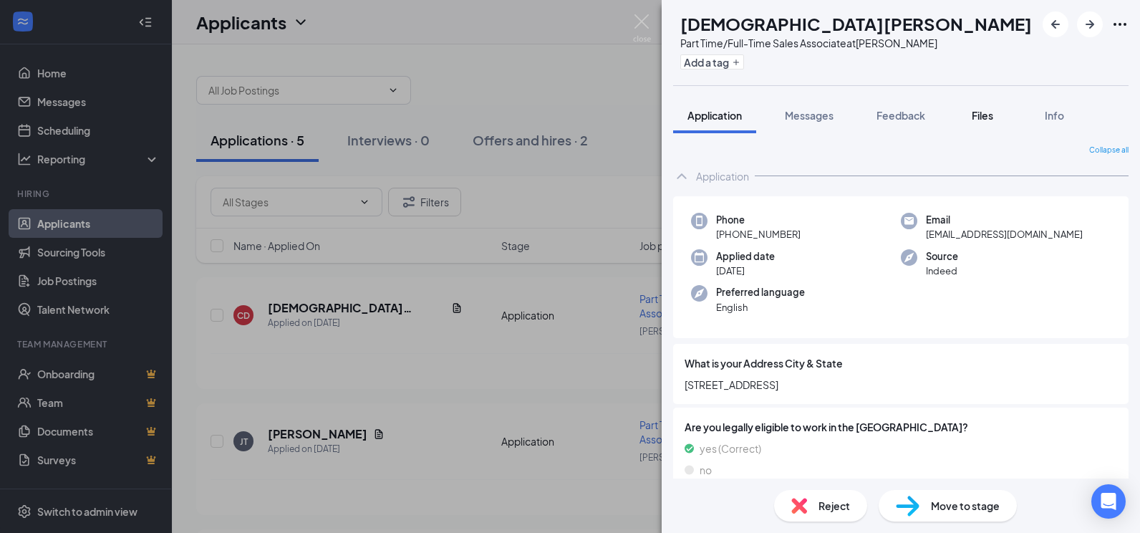
click at [975, 117] on span "Files" at bounding box center [982, 115] width 21 height 13
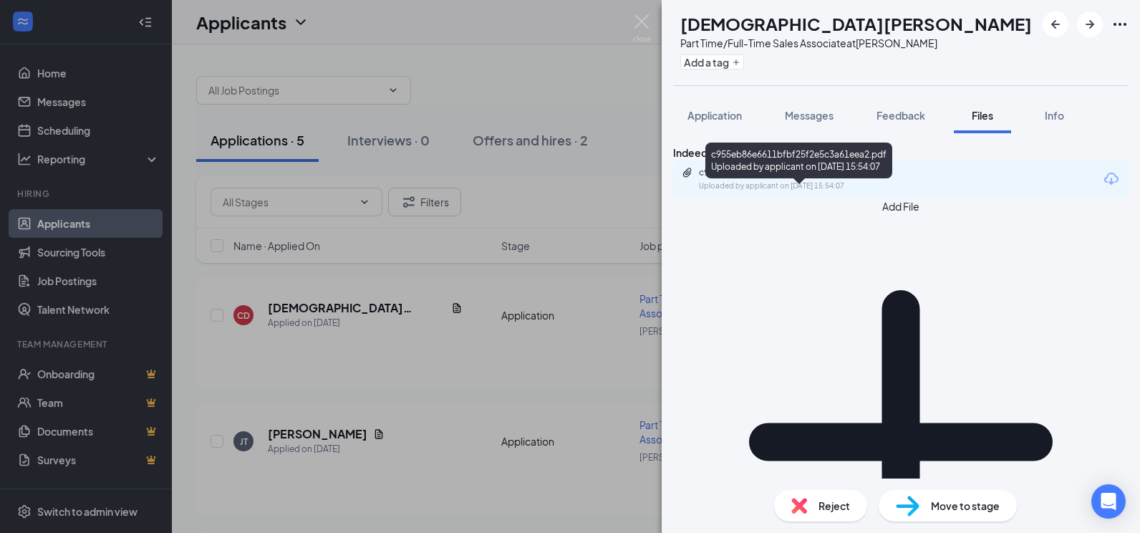
click at [806, 178] on div "c955eb86e6611bfbf25f2e5c3a61eea2.pdf" at bounding box center [799, 172] width 200 height 11
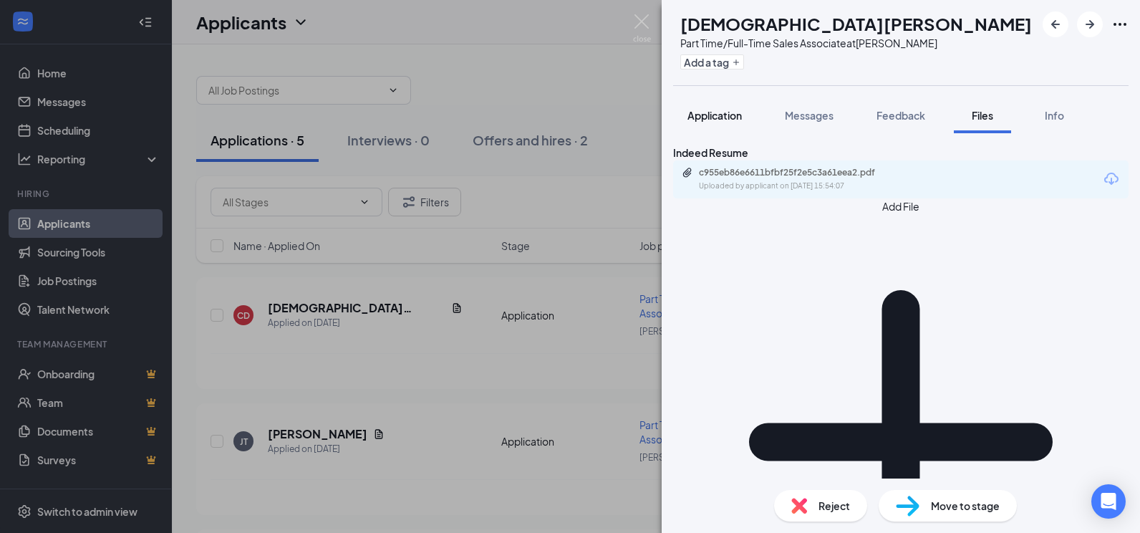
click at [710, 113] on span "Application" at bounding box center [714, 115] width 54 height 13
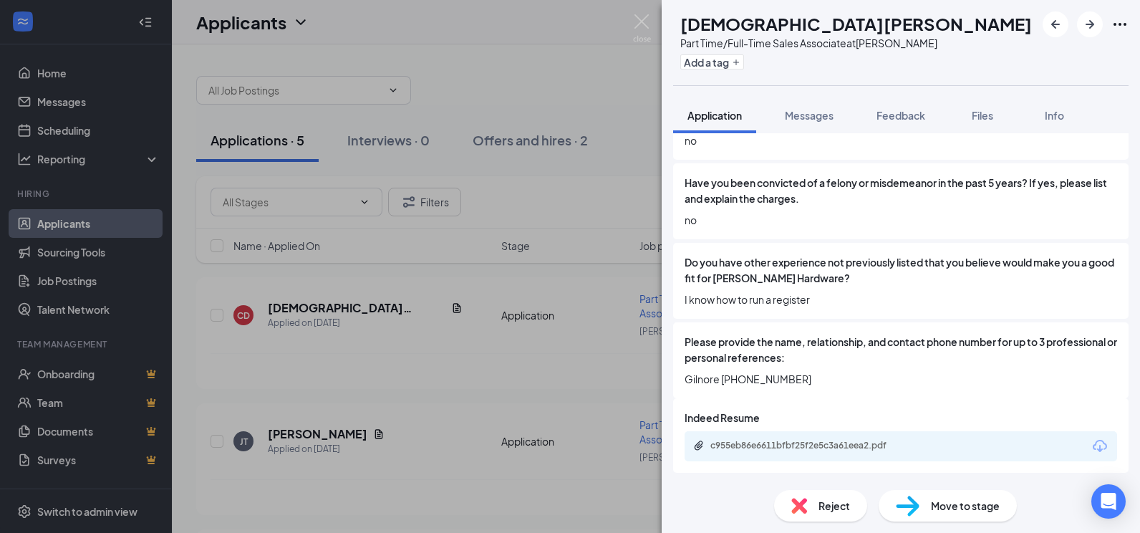
scroll to position [1708, 0]
